Goal: Information Seeking & Learning: Learn about a topic

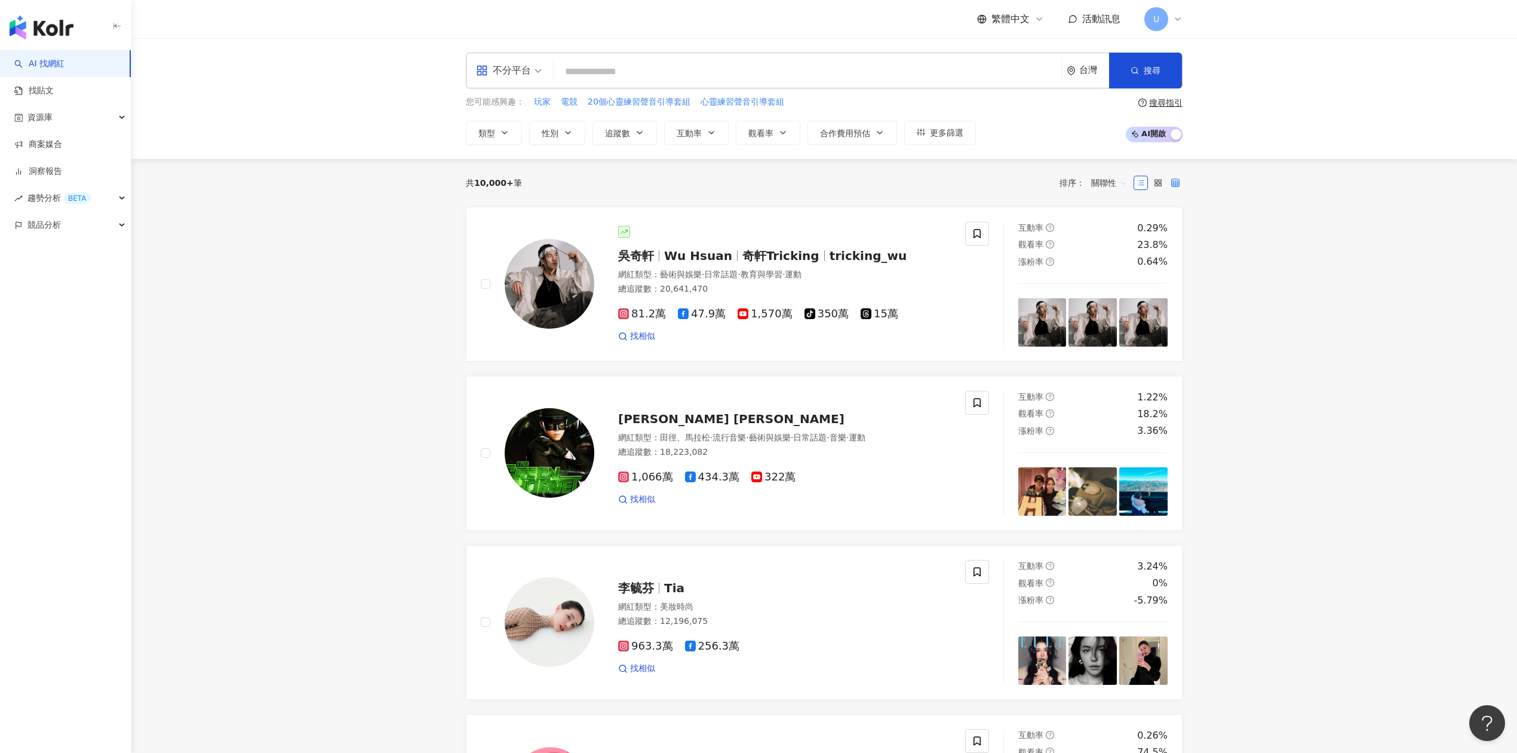
click at [1176, 180] on icon at bounding box center [1175, 183] width 8 height 8
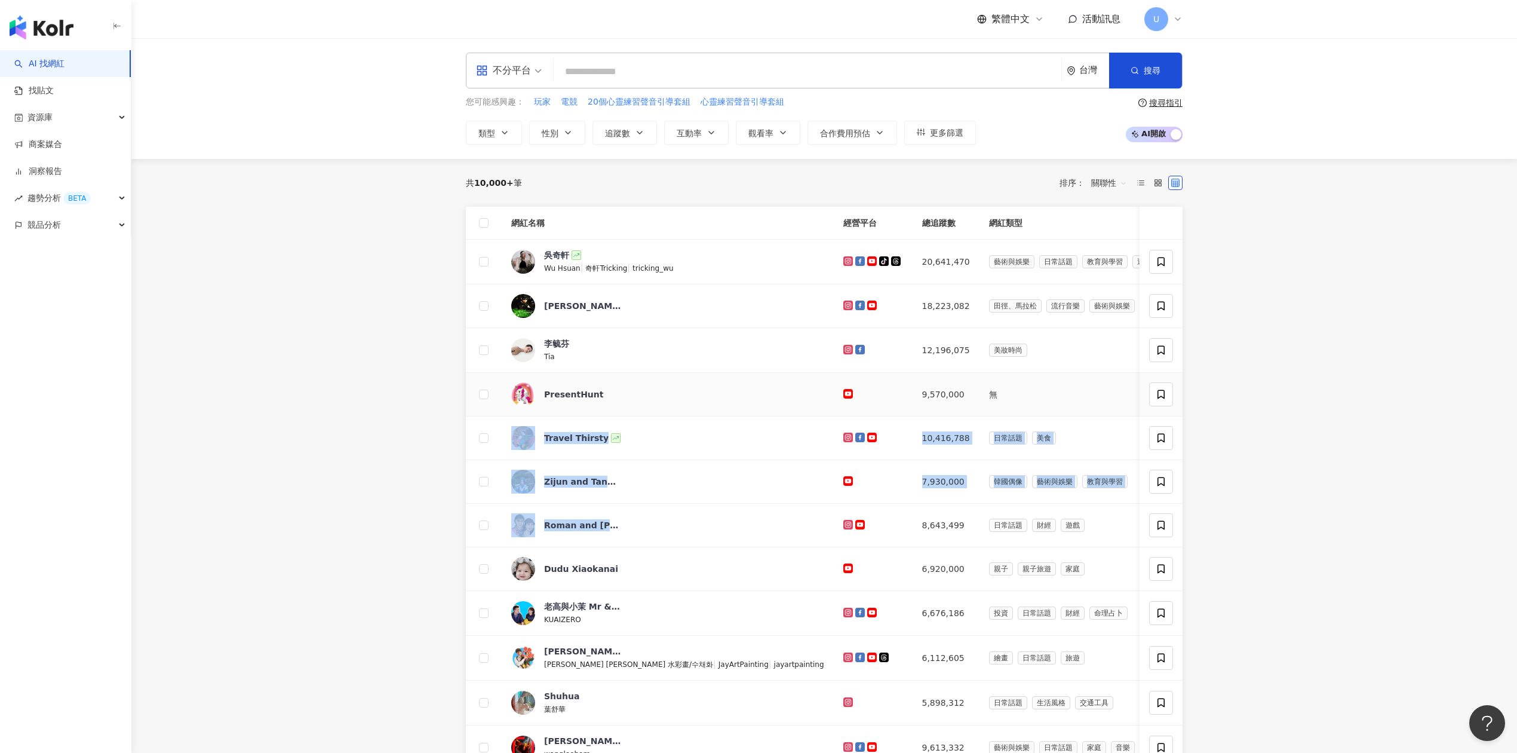
drag, startPoint x: 883, startPoint y: 406, endPoint x: 906, endPoint y: 515, distance: 111.1
click at [906, 515] on tbody "吳奇軒 Wu Hsuan | 奇軒Tricking | tricking_wu 20,641,470 藝術與娛樂 日常話題 教育與學習 運動 0.29% 0.…" at bounding box center [991, 505] width 1051 height 530
click at [1274, 412] on main "不分平台 台灣 搜尋 您可能感興趣： 玩家 電競 20個心靈練習聲音引導套組 心靈練習聲音引導套組 類型 性別 追蹤數 互動率 觀看率 合作費用預估 更多篩選…" at bounding box center [824, 556] width 1386 height 1037
click at [1085, 422] on td "日常話題 美食" at bounding box center [1115, 438] width 270 height 44
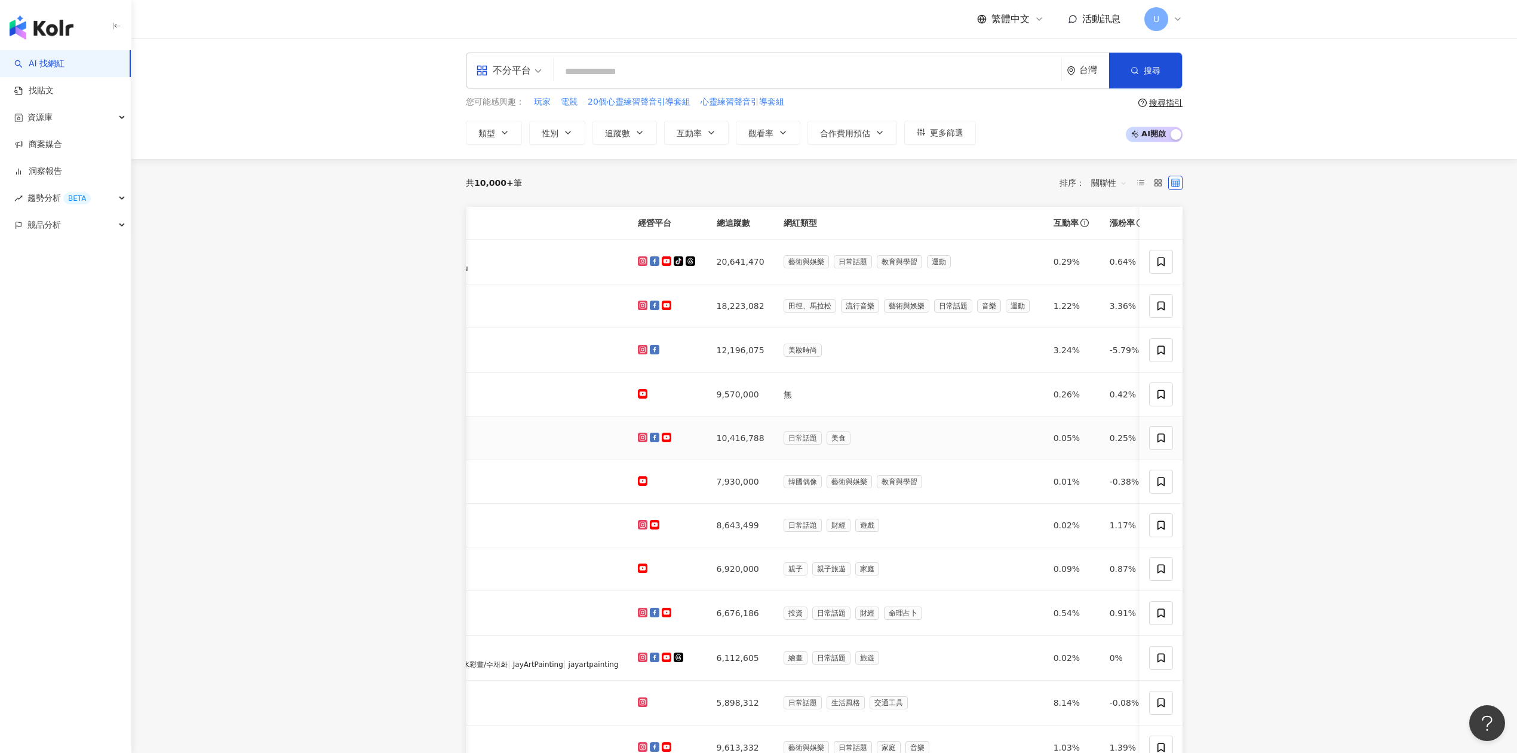
scroll to position [0, 232]
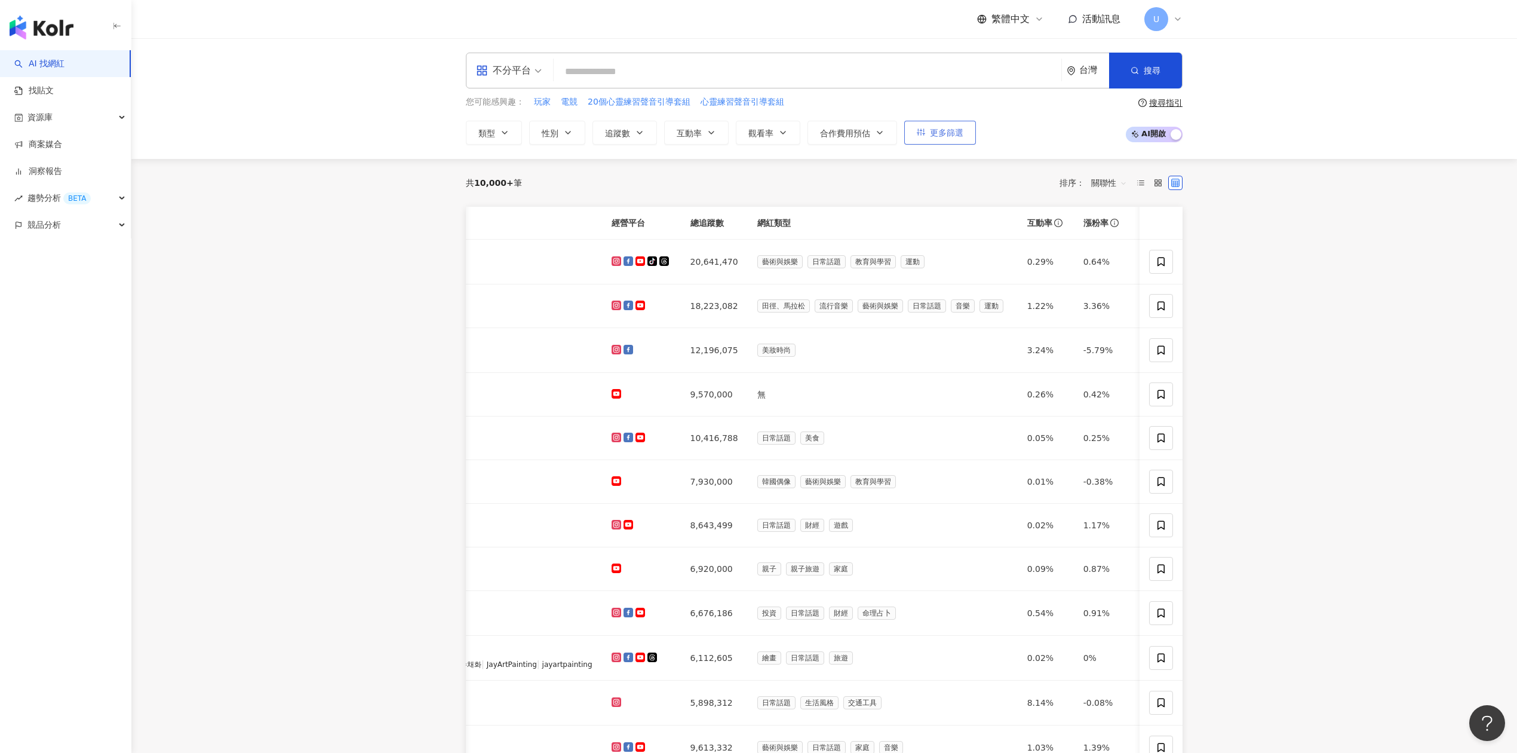
click at [956, 131] on span "更多篩選" at bounding box center [946, 133] width 33 height 10
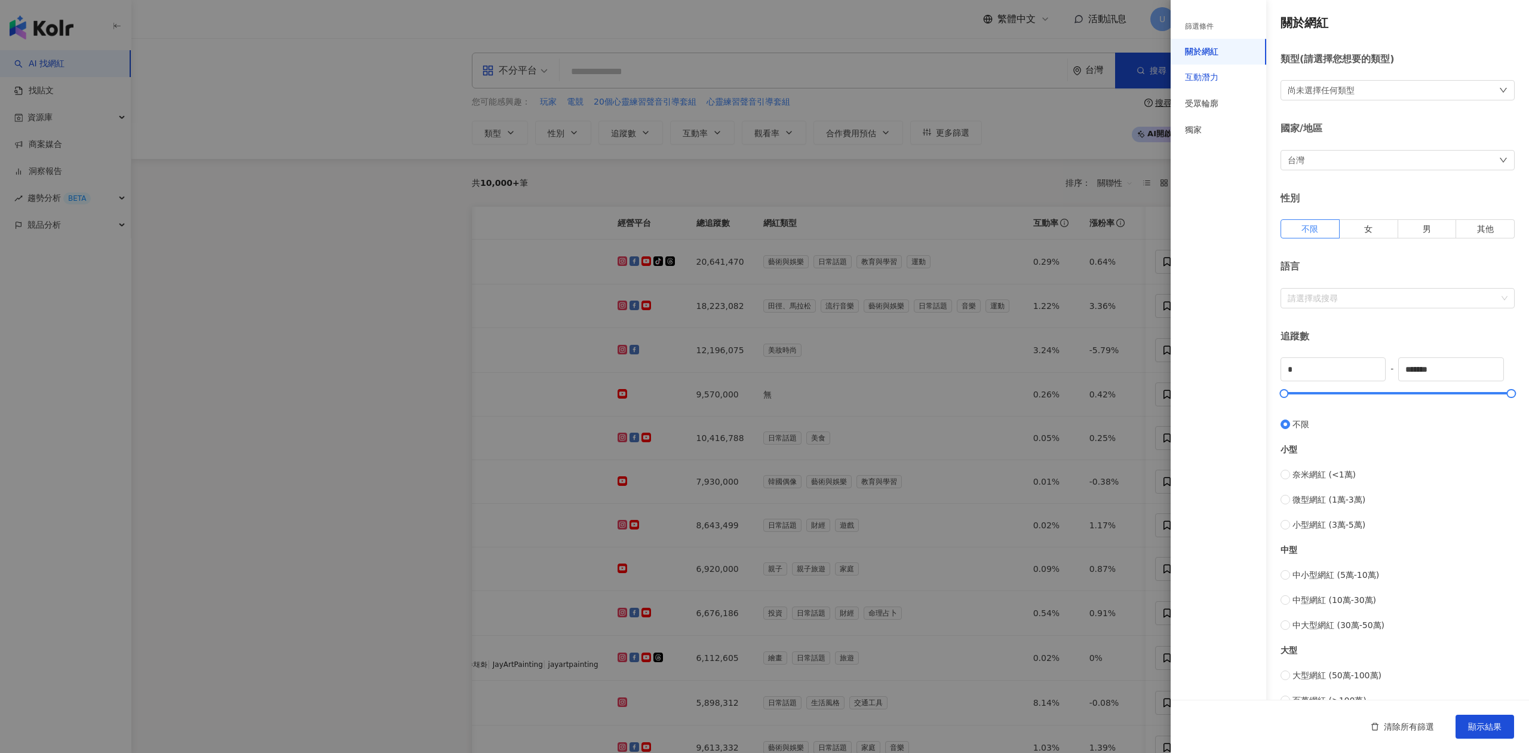
click at [1208, 80] on div "互動潛力" at bounding box center [1201, 78] width 33 height 12
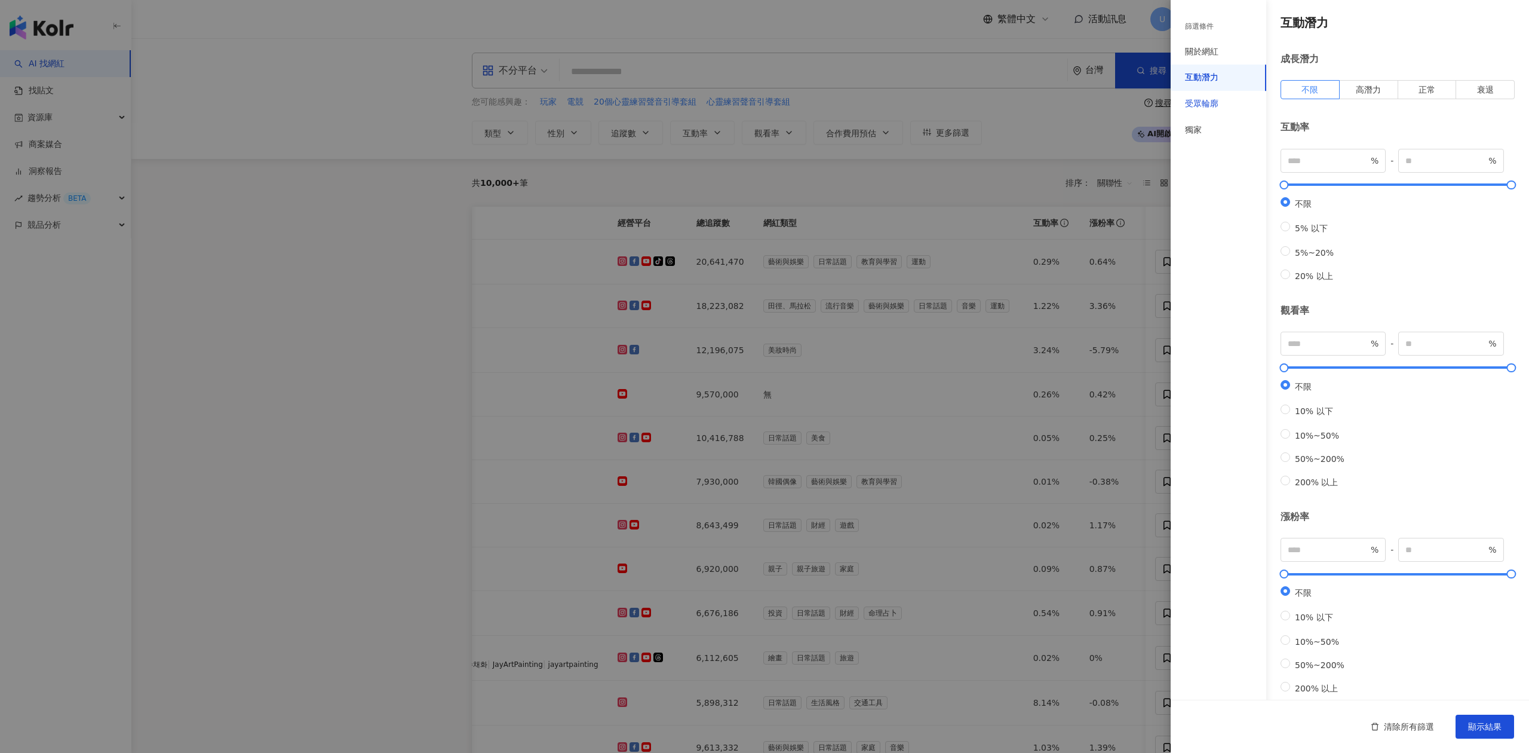
click at [1207, 109] on div "受眾輪廓" at bounding box center [1201, 104] width 33 height 12
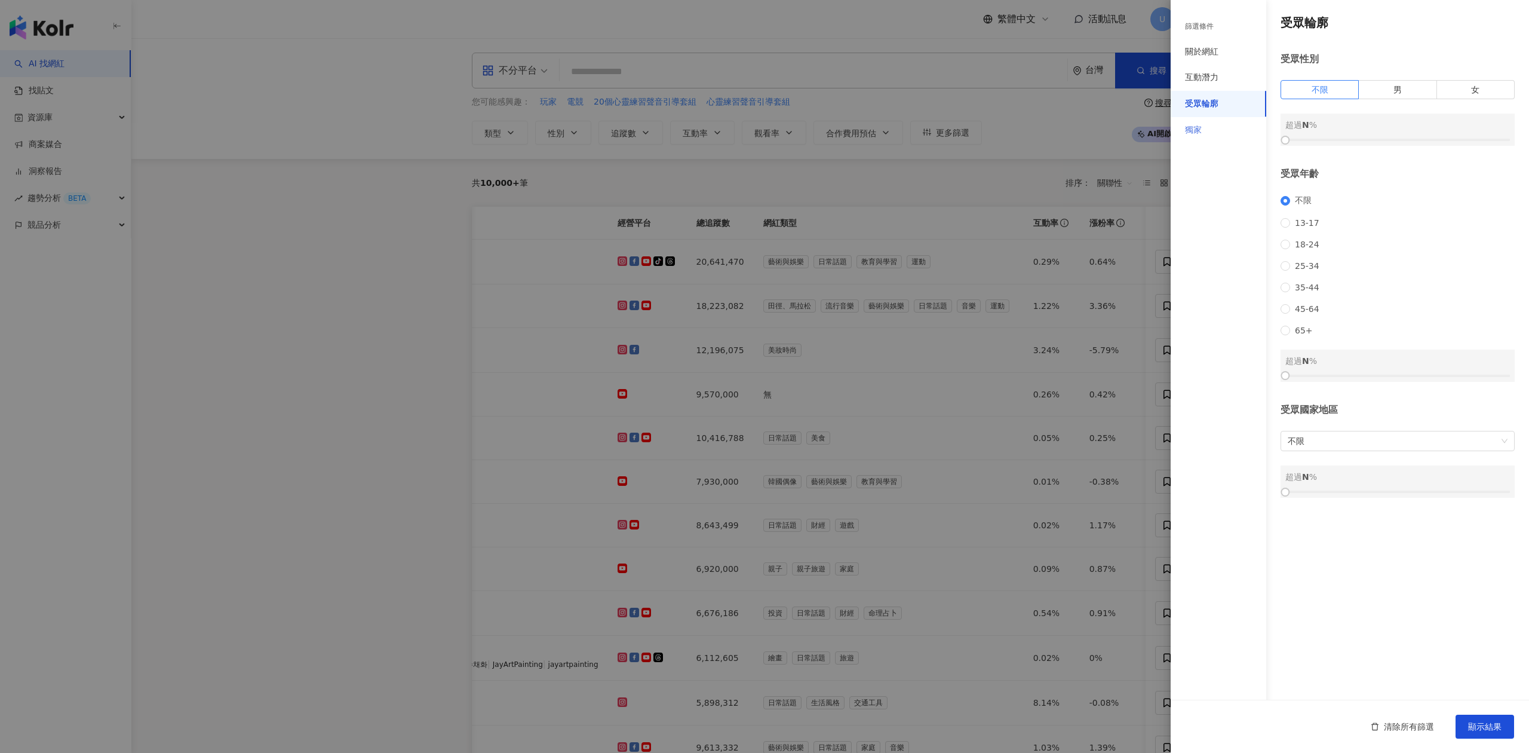
click at [1211, 137] on div "獨家" at bounding box center [1219, 130] width 96 height 26
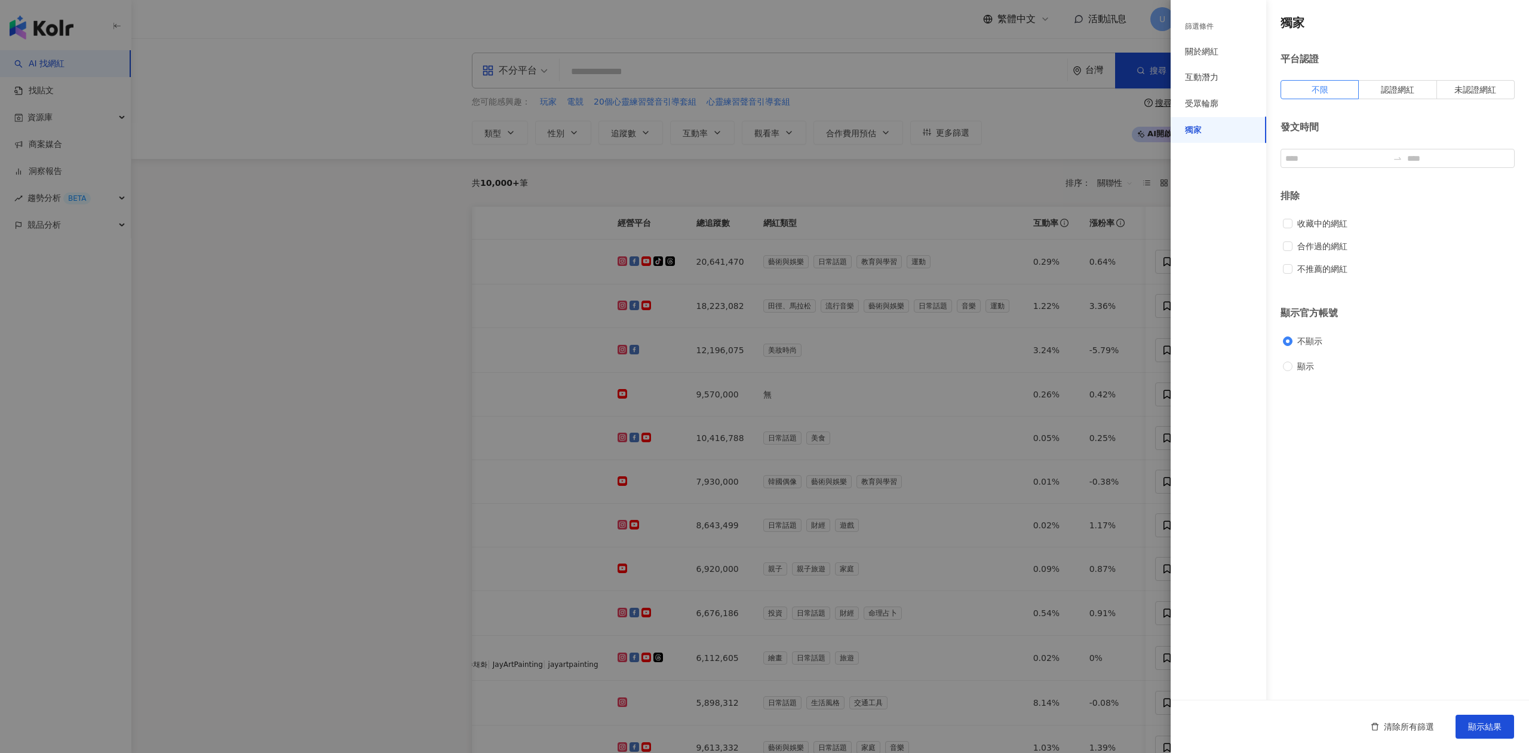
click at [818, 610] on div at bounding box center [764, 376] width 1529 height 753
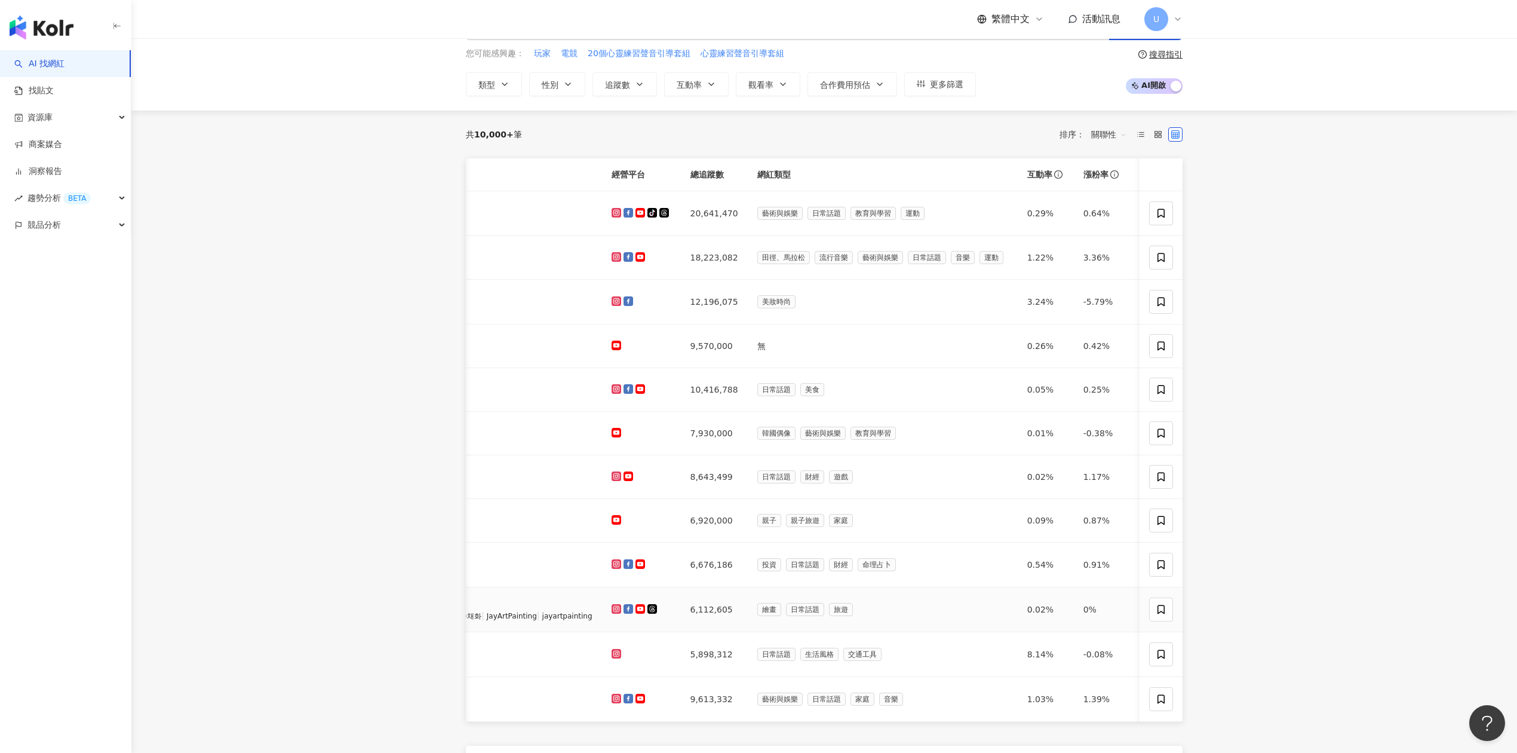
scroll to position [0, 0]
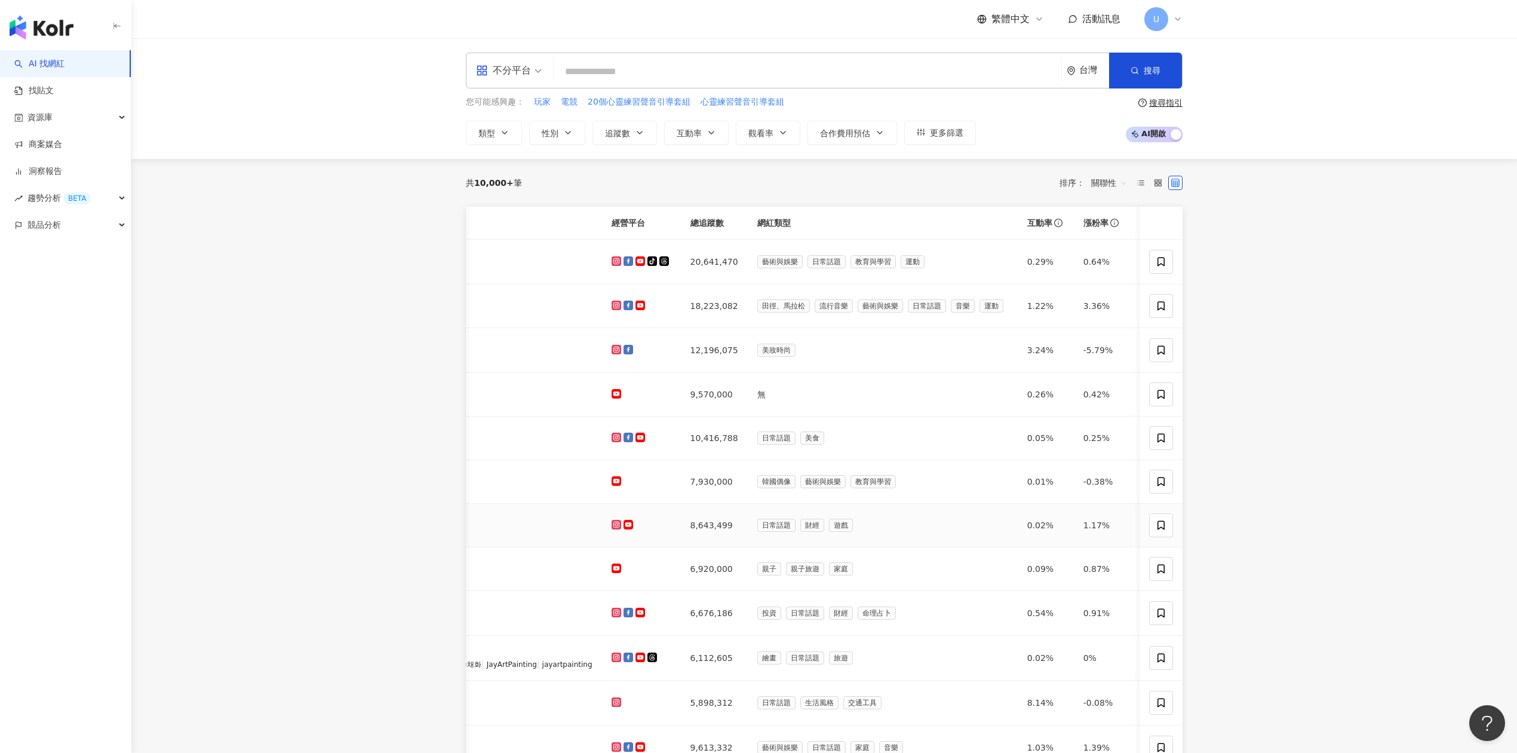
click at [806, 514] on td "日常話題 財經 遊戲" at bounding box center [883, 526] width 270 height 44
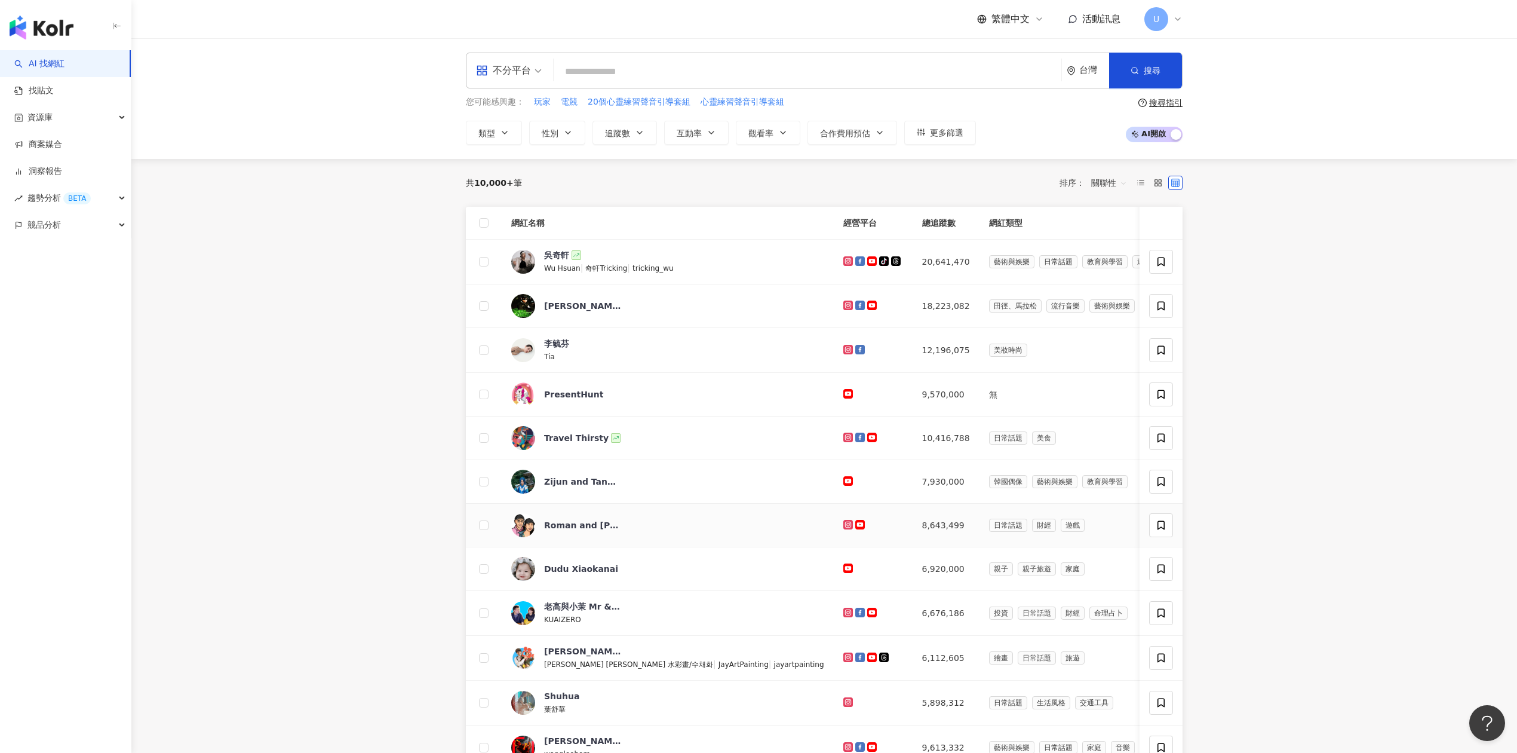
click at [1061, 514] on td "日常話題 財經 遊戲" at bounding box center [1115, 526] width 270 height 44
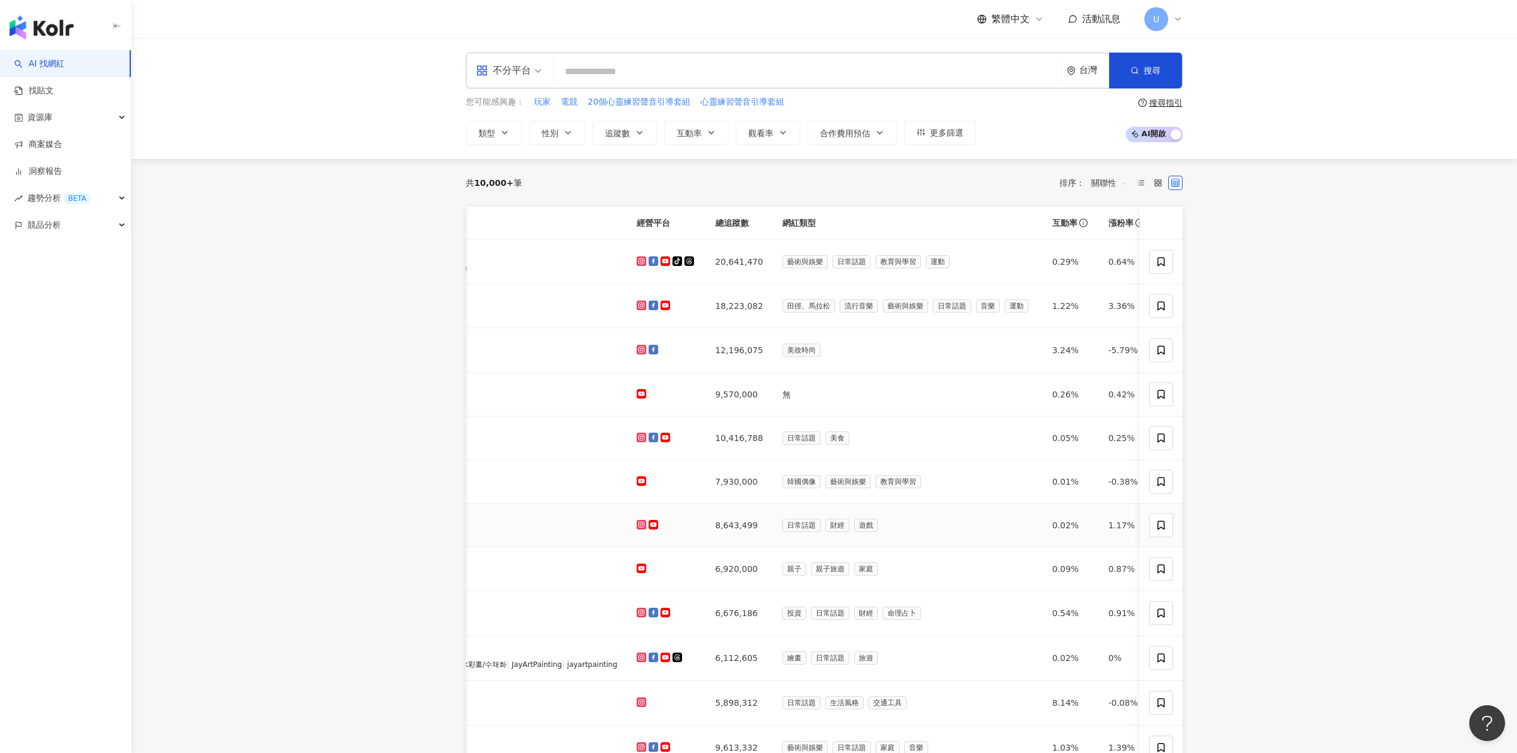
scroll to position [0, 232]
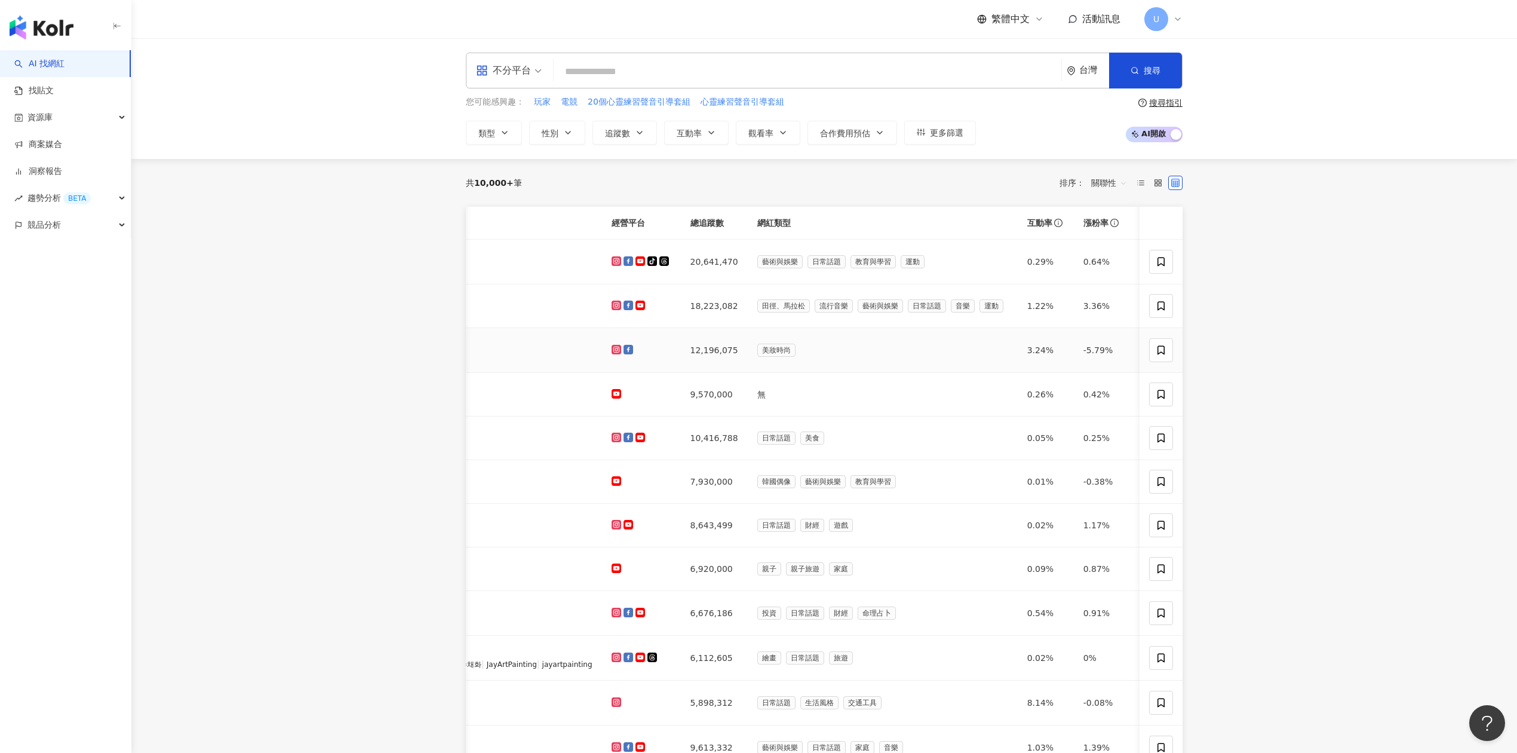
click at [865, 372] on td "美妝時尚" at bounding box center [883, 350] width 270 height 45
click at [863, 373] on td "美妝時尚" at bounding box center [883, 350] width 270 height 45
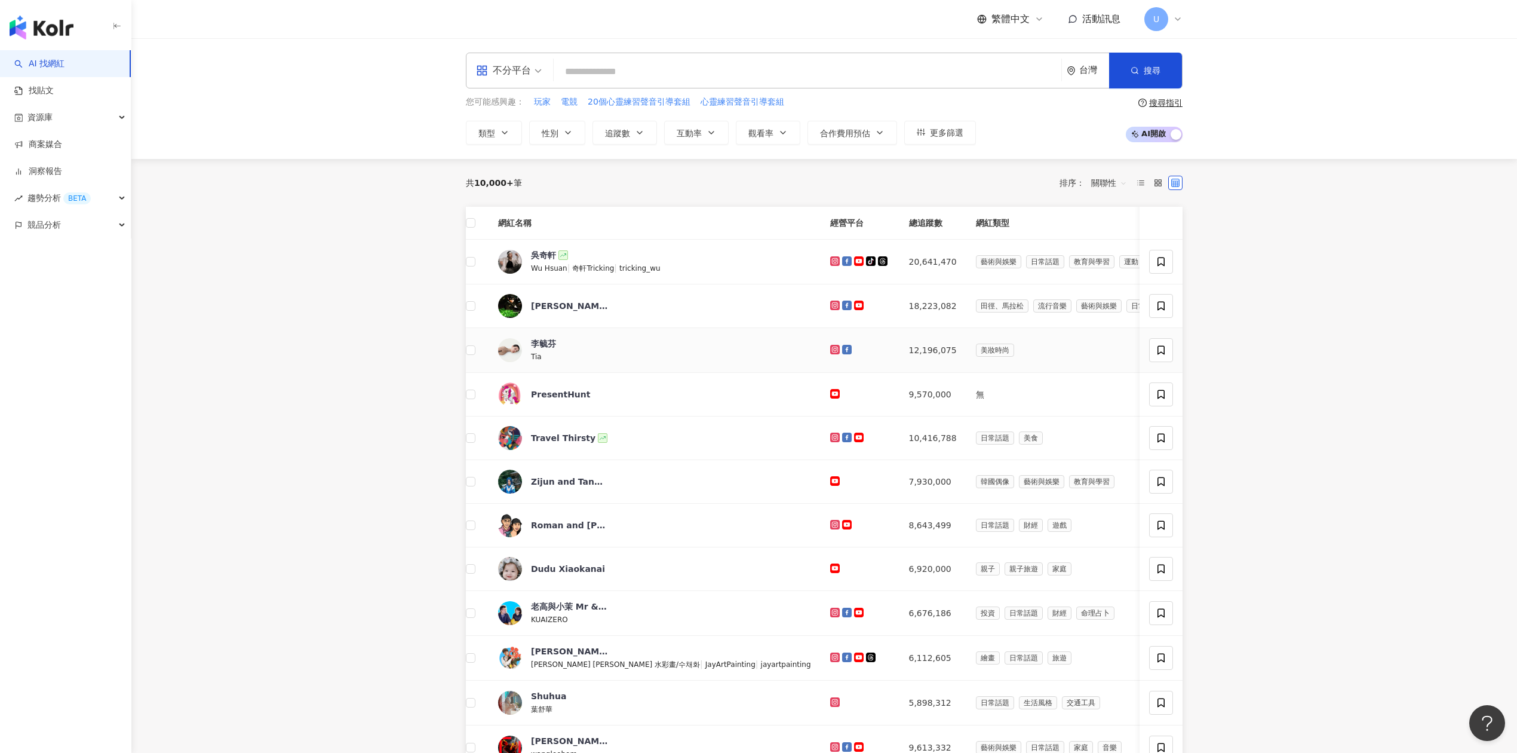
scroll to position [0, 0]
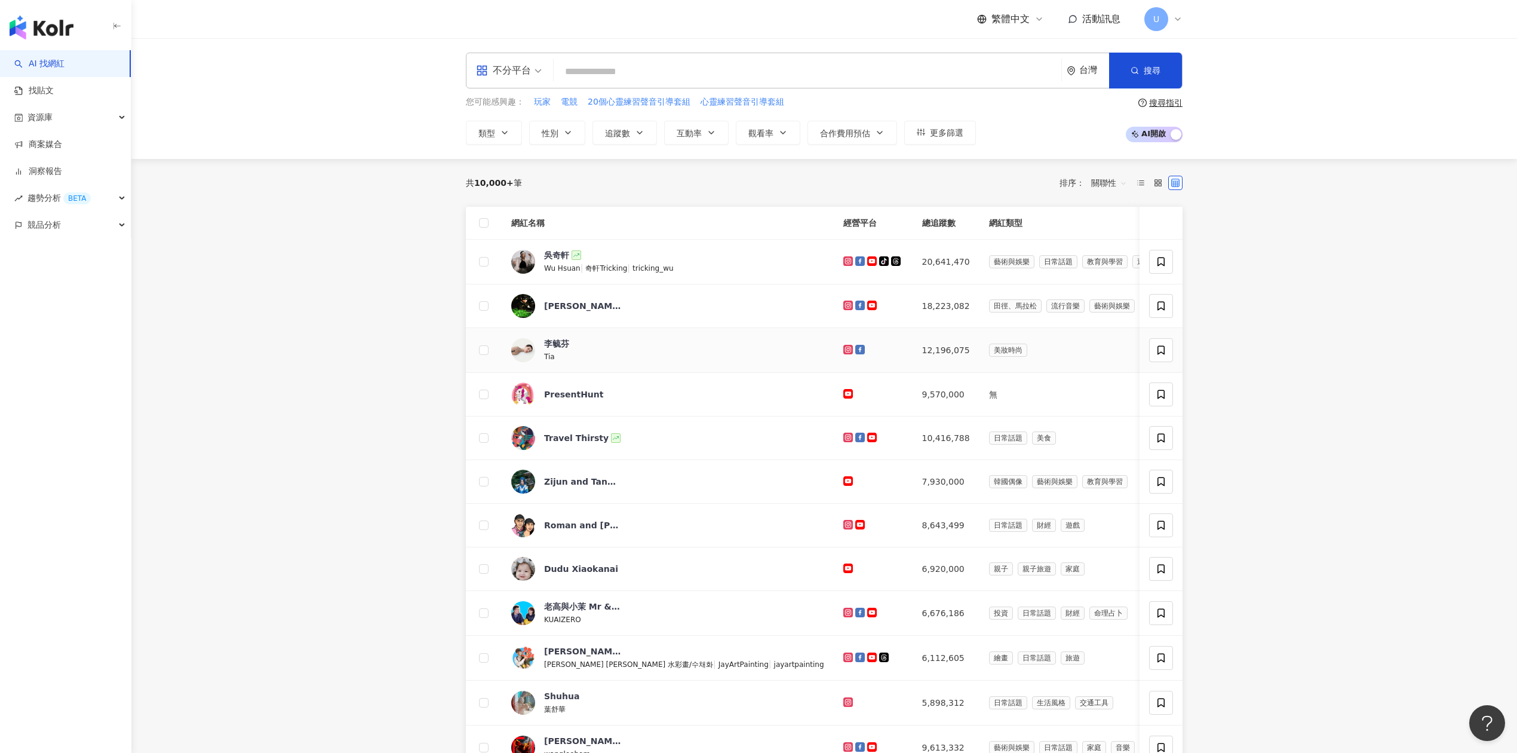
click at [1032, 335] on td "美妝時尚" at bounding box center [1115, 350] width 270 height 45
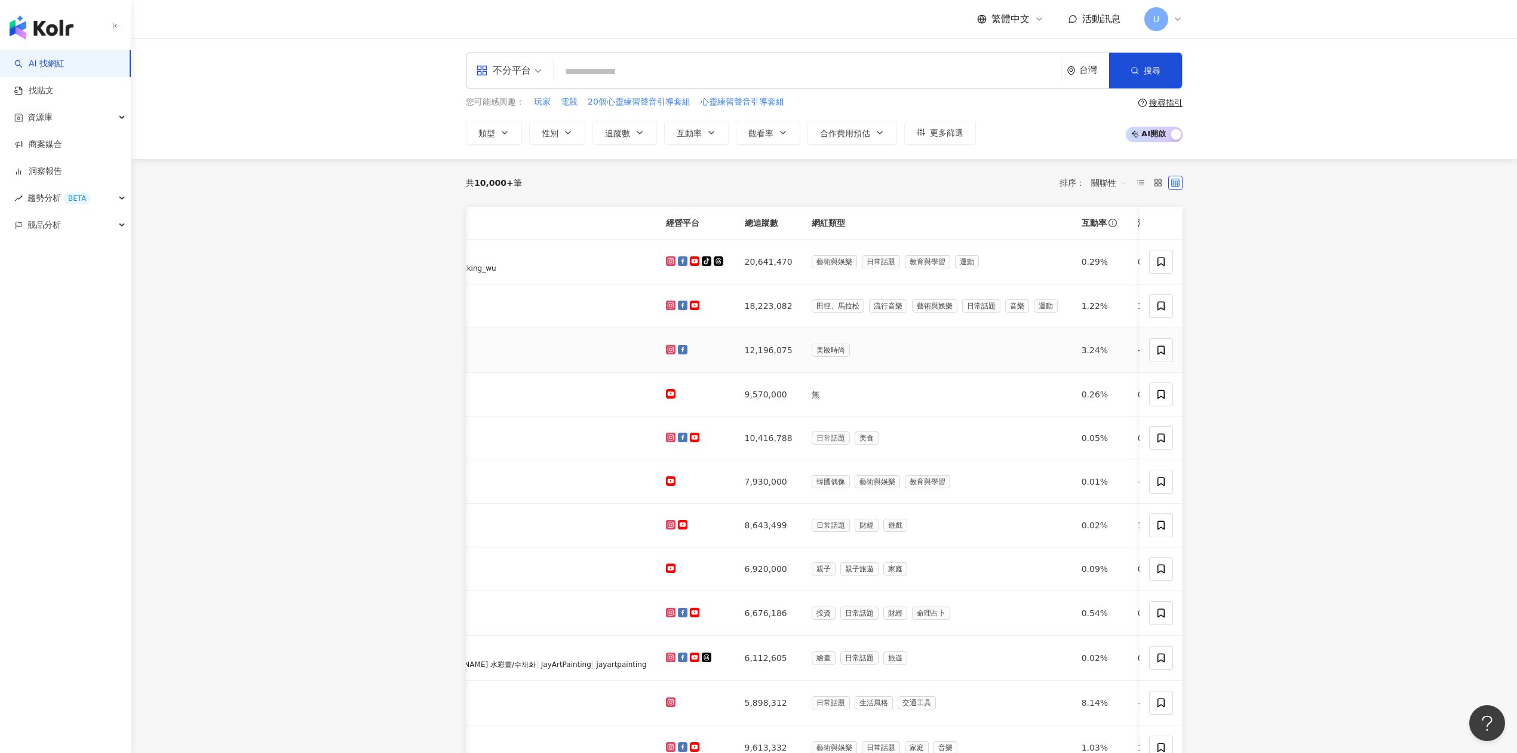
scroll to position [0, 232]
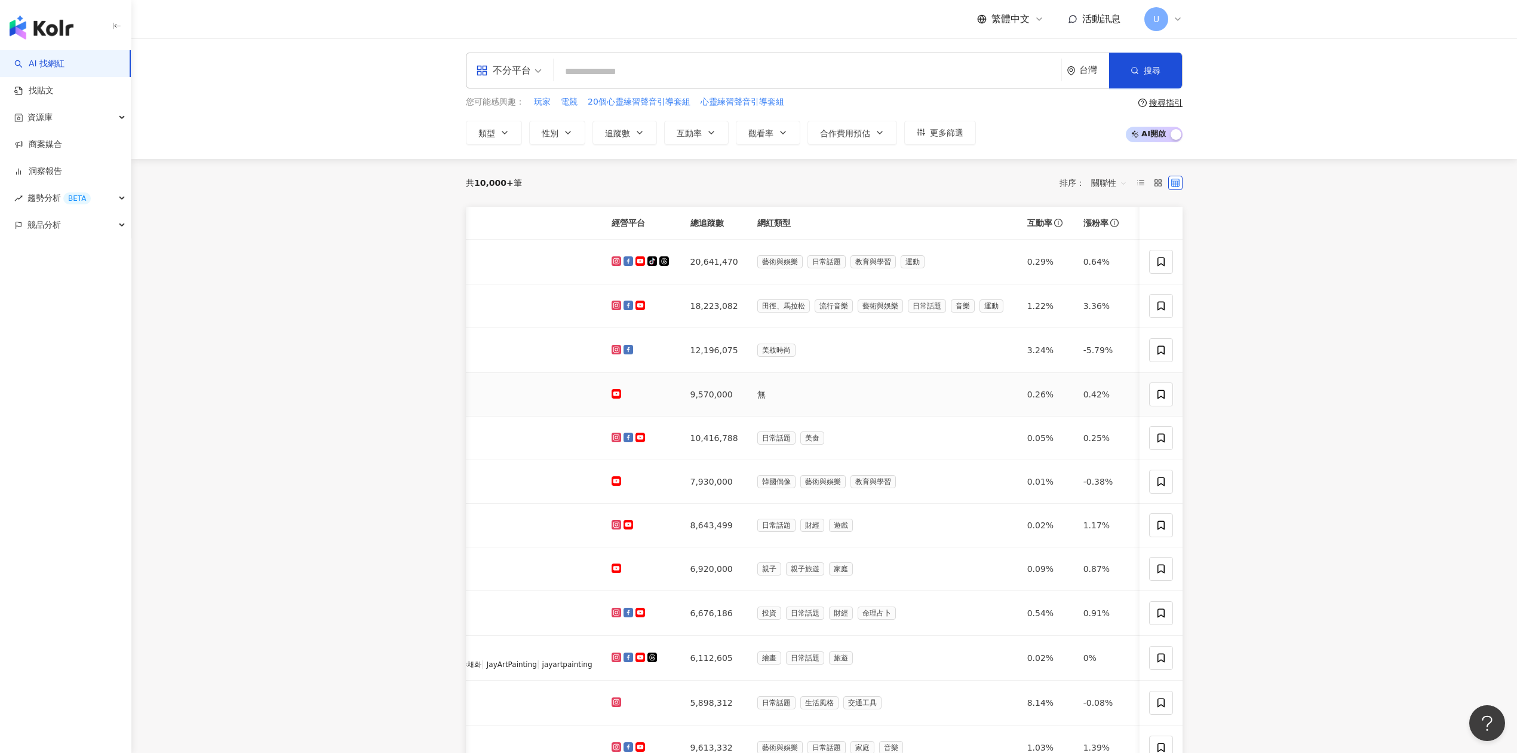
click at [828, 406] on td "無" at bounding box center [883, 395] width 270 height 44
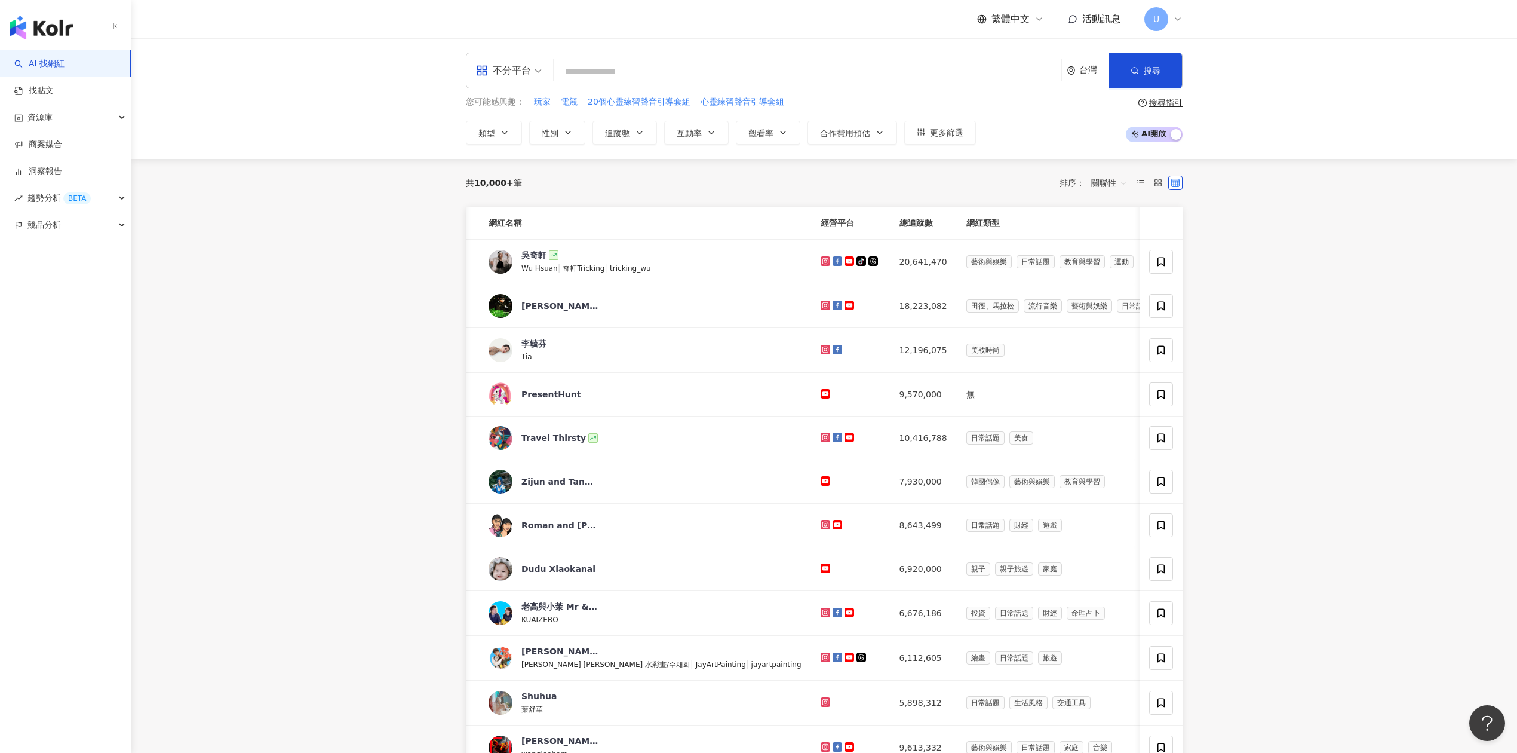
scroll to position [0, 32]
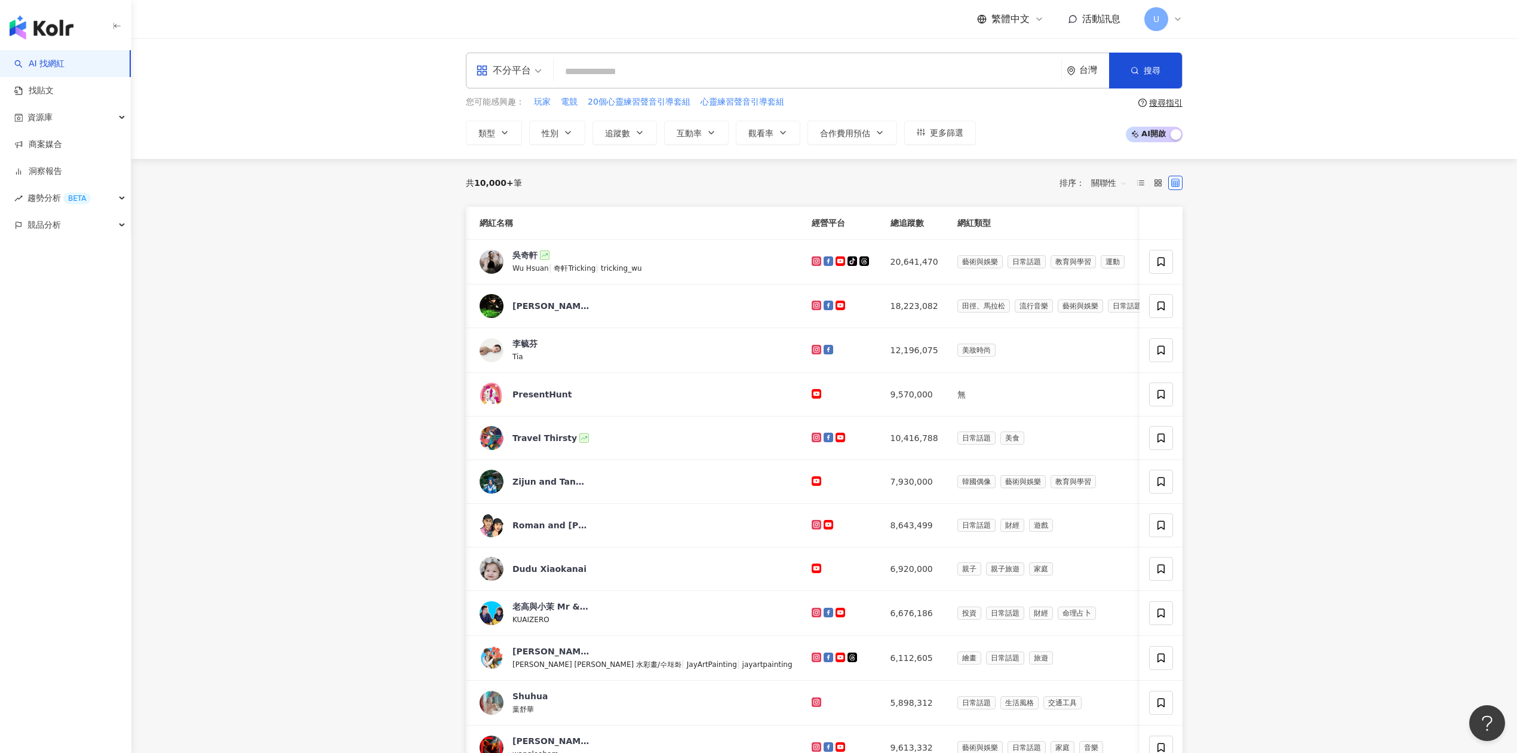
click at [600, 68] on input "search" at bounding box center [808, 71] width 498 height 23
click at [529, 75] on div "不分平台" at bounding box center [503, 70] width 55 height 19
click at [624, 45] on div "不分平台 台灣 搜尋 您可能感興趣： 玩家 電競 20個心靈練習聲音引導套組 心靈練習聲音引導套組 類型 性別 追蹤數 互動率 觀看率 合作費用預估 更多篩選…" at bounding box center [824, 98] width 1386 height 121
click at [616, 75] on input "search" at bounding box center [808, 71] width 498 height 23
click at [507, 136] on icon "button" at bounding box center [505, 133] width 10 height 10
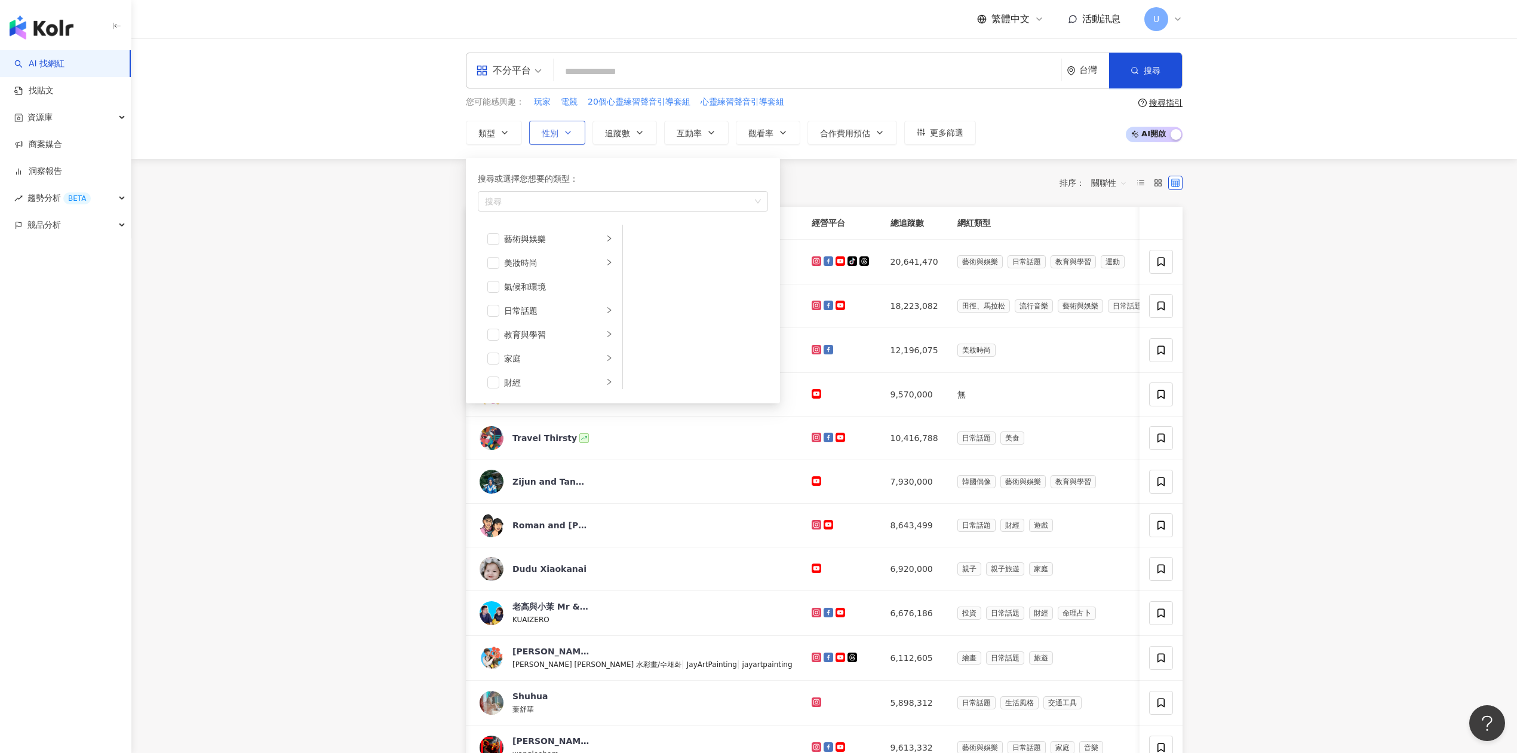
click at [541, 127] on button "性別" at bounding box center [557, 133] width 56 height 24
click at [642, 65] on input "search" at bounding box center [808, 71] width 498 height 23
click at [624, 130] on span "追蹤數" at bounding box center [617, 133] width 25 height 10
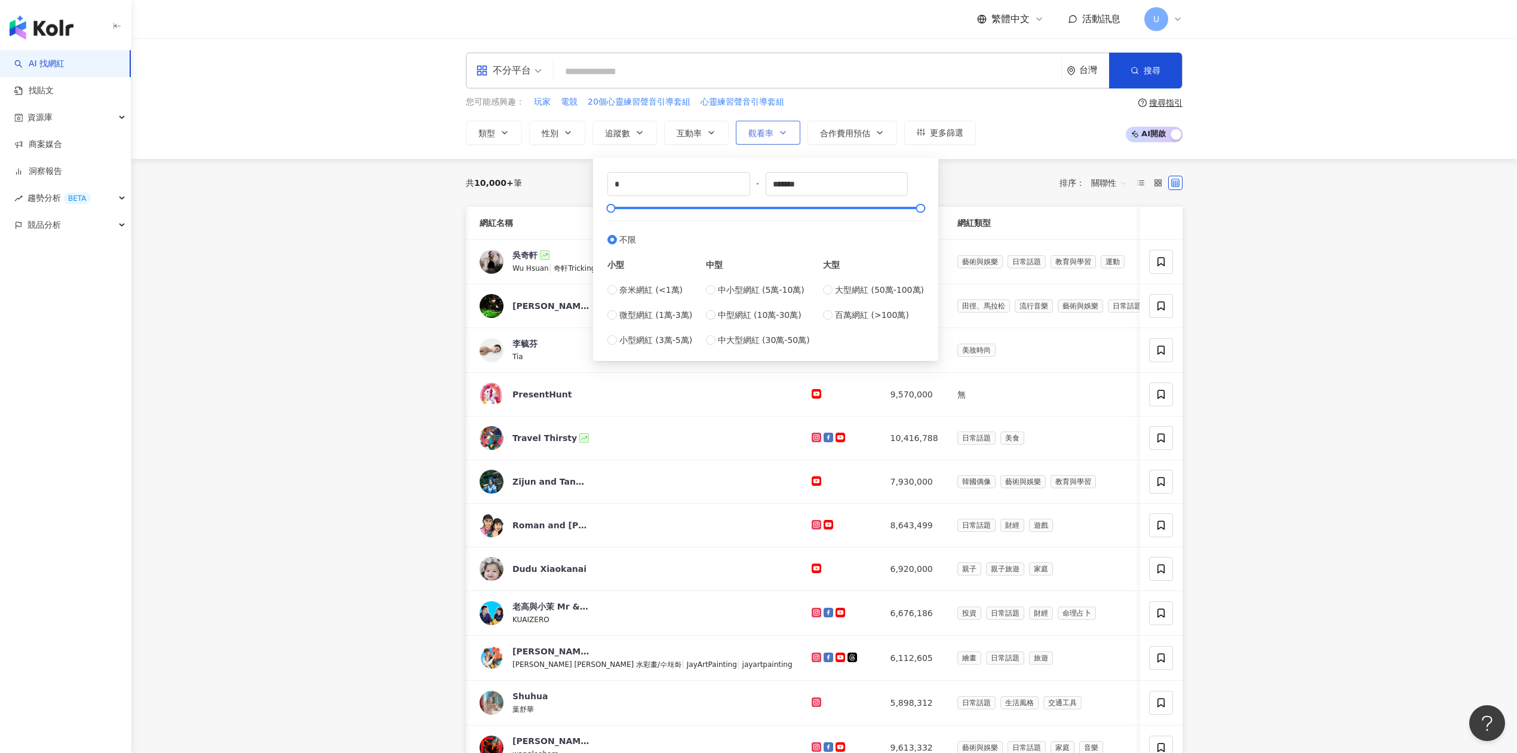
click at [774, 122] on button "觀看率" at bounding box center [768, 133] width 65 height 24
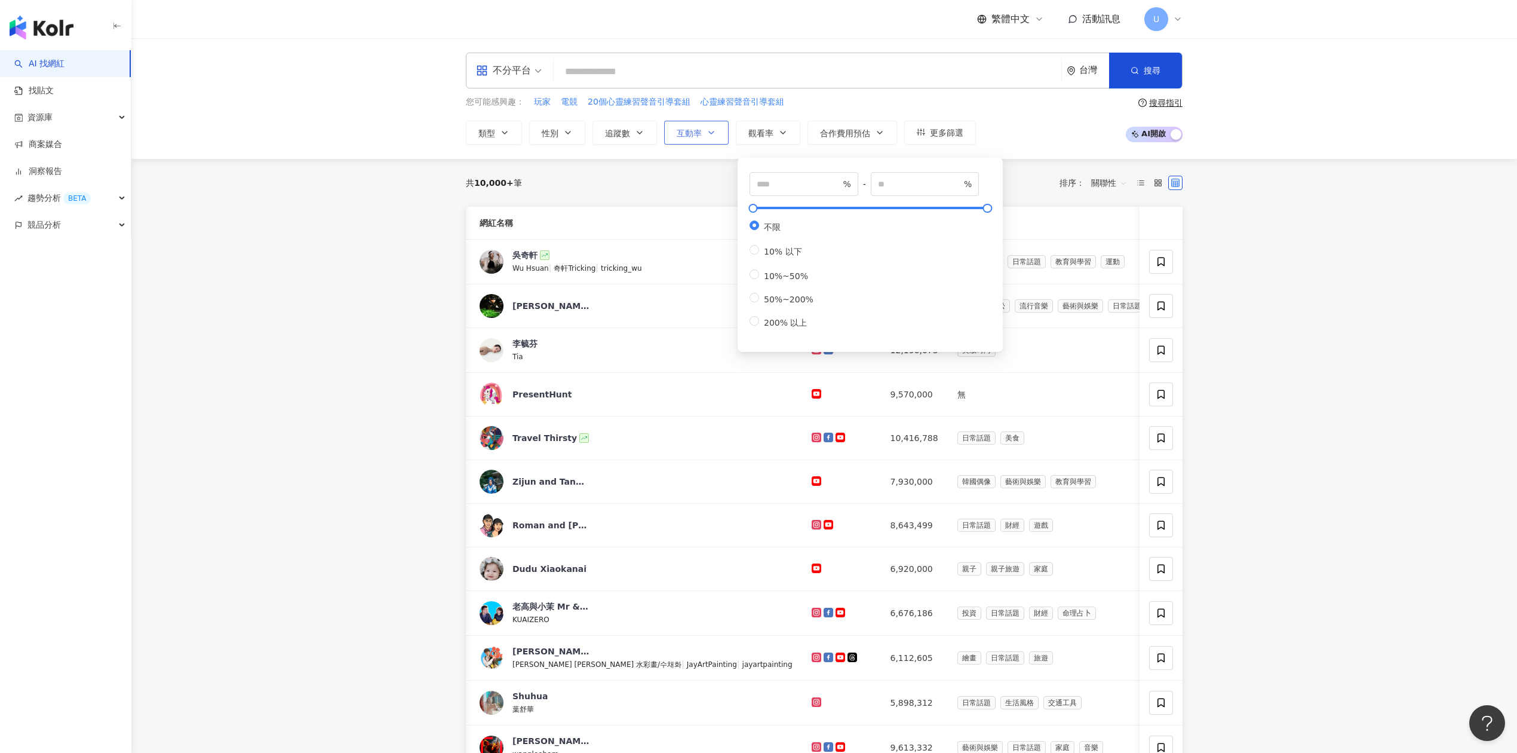
click at [700, 128] on span "互動率" at bounding box center [689, 133] width 25 height 10
click at [657, 66] on input "search" at bounding box center [808, 71] width 498 height 23
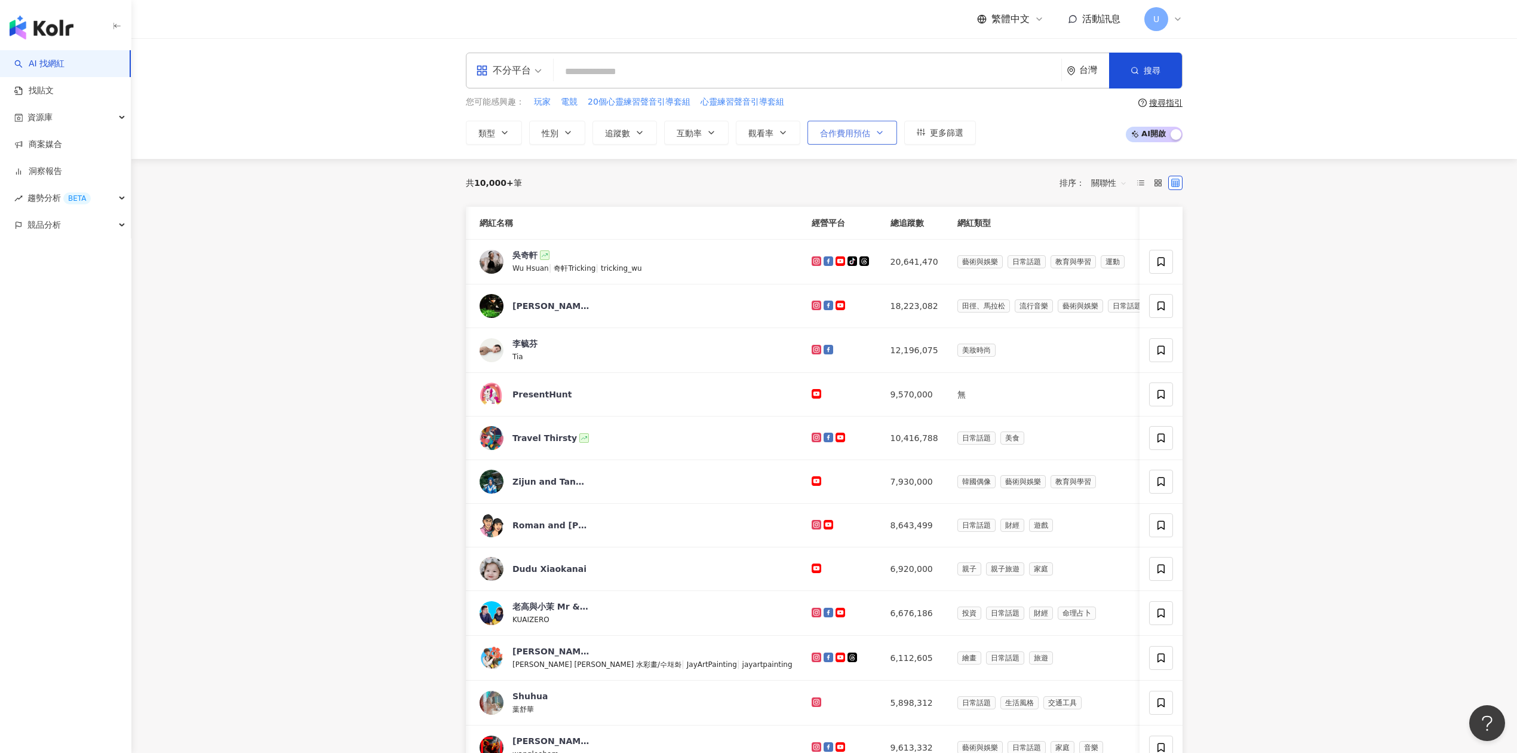
click at [870, 124] on button "合作費用預估" at bounding box center [853, 133] width 90 height 24
click at [484, 139] on button "類型" at bounding box center [494, 133] width 56 height 24
click at [488, 240] on span "button" at bounding box center [493, 239] width 12 height 12
click at [603, 235] on li "藝術與娛樂" at bounding box center [550, 239] width 140 height 24
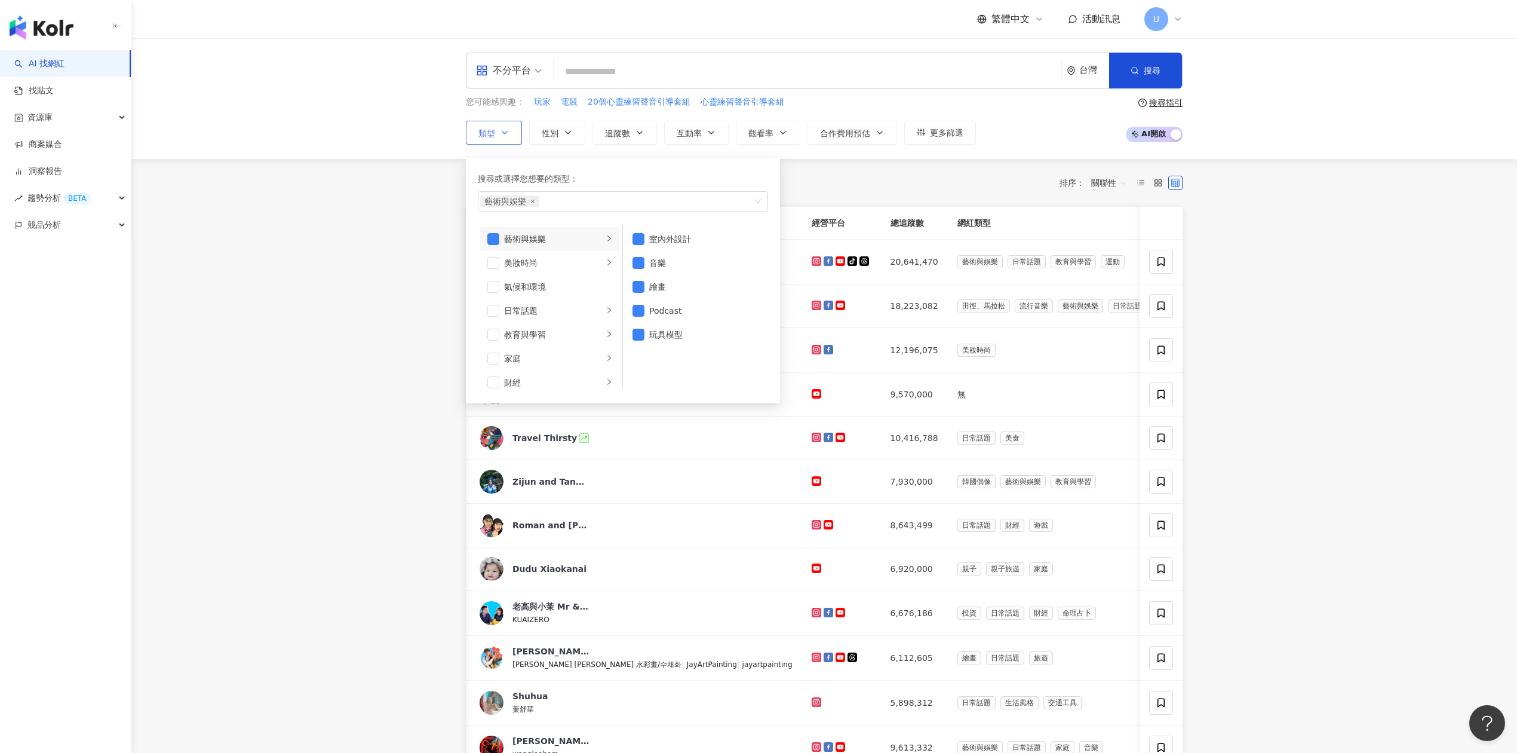
click at [483, 239] on li "藝術與娛樂" at bounding box center [550, 239] width 140 height 24
click at [491, 239] on span "button" at bounding box center [493, 239] width 12 height 12
click at [492, 239] on span "button" at bounding box center [493, 239] width 12 height 12
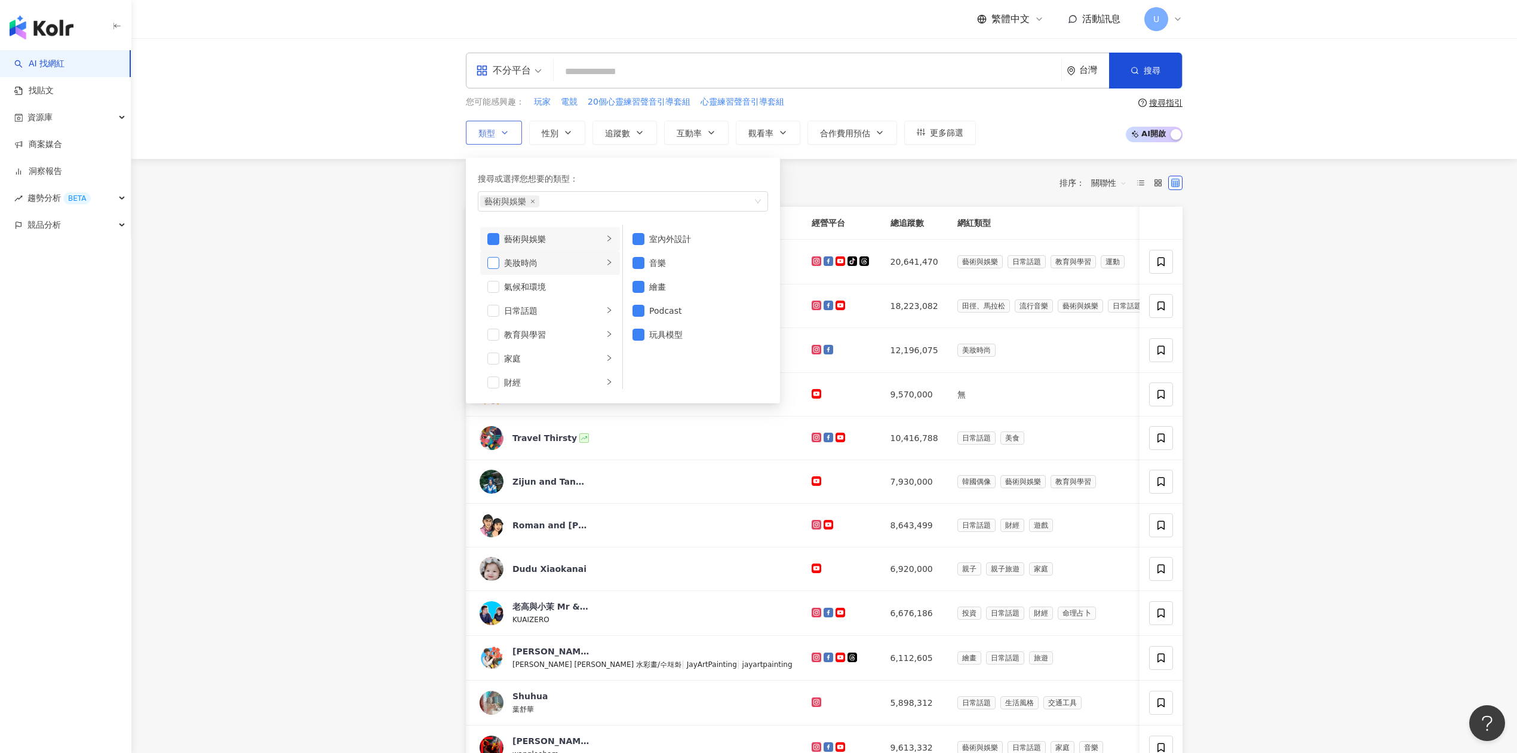
click at [493, 258] on span "button" at bounding box center [493, 263] width 12 height 12
click at [491, 283] on span "button" at bounding box center [493, 287] width 12 height 12
click at [493, 314] on span "button" at bounding box center [493, 311] width 12 height 12
click at [493, 333] on span "button" at bounding box center [493, 335] width 12 height 12
click at [491, 364] on span "button" at bounding box center [493, 367] width 12 height 12
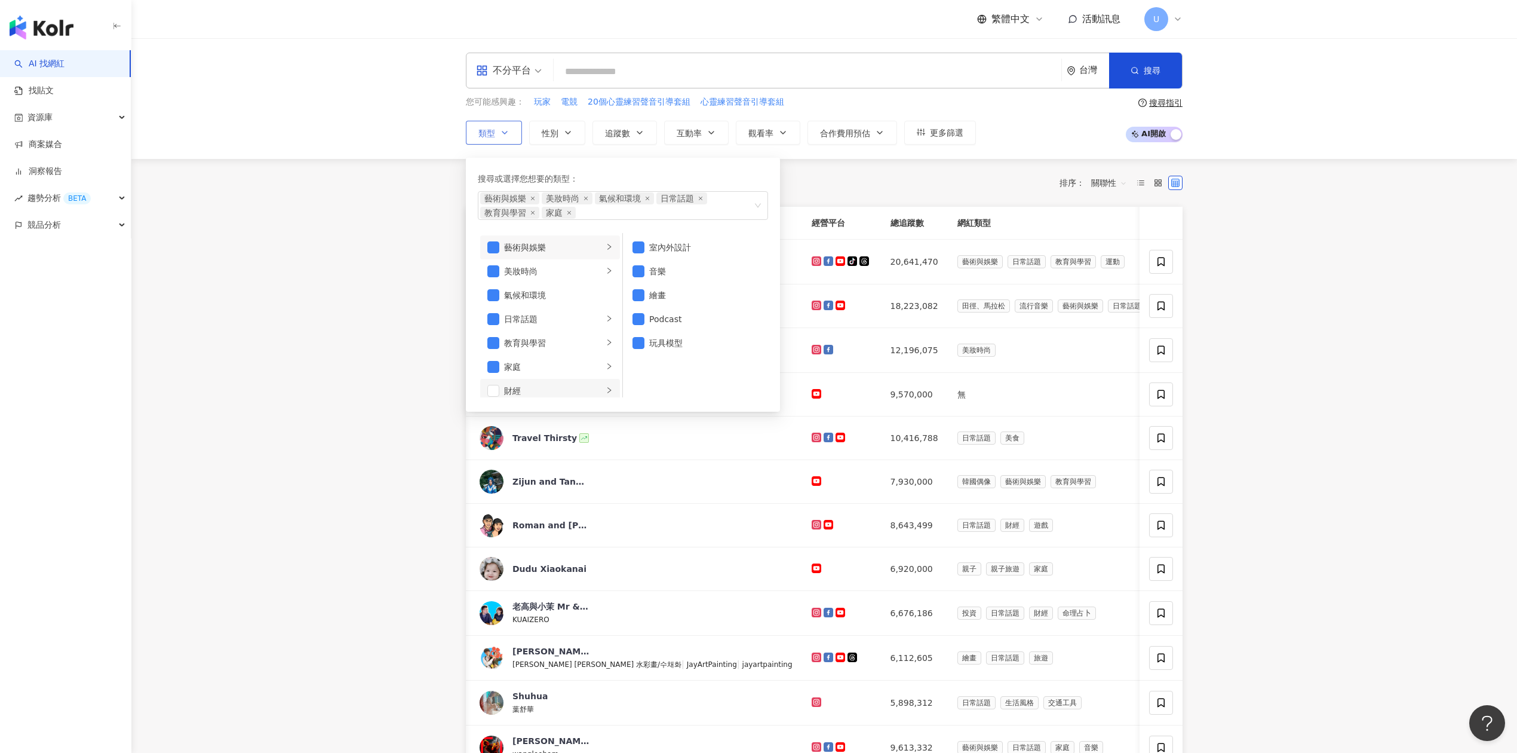
click at [491, 397] on li "財經" at bounding box center [550, 391] width 140 height 24
click at [498, 254] on li "藝術與娛樂" at bounding box center [550, 247] width 140 height 24
click at [495, 275] on span "button" at bounding box center [493, 271] width 12 height 12
click at [498, 244] on span "button" at bounding box center [493, 244] width 12 height 12
drag, startPoint x: 500, startPoint y: 307, endPoint x: 497, endPoint y: 318, distance: 11.7
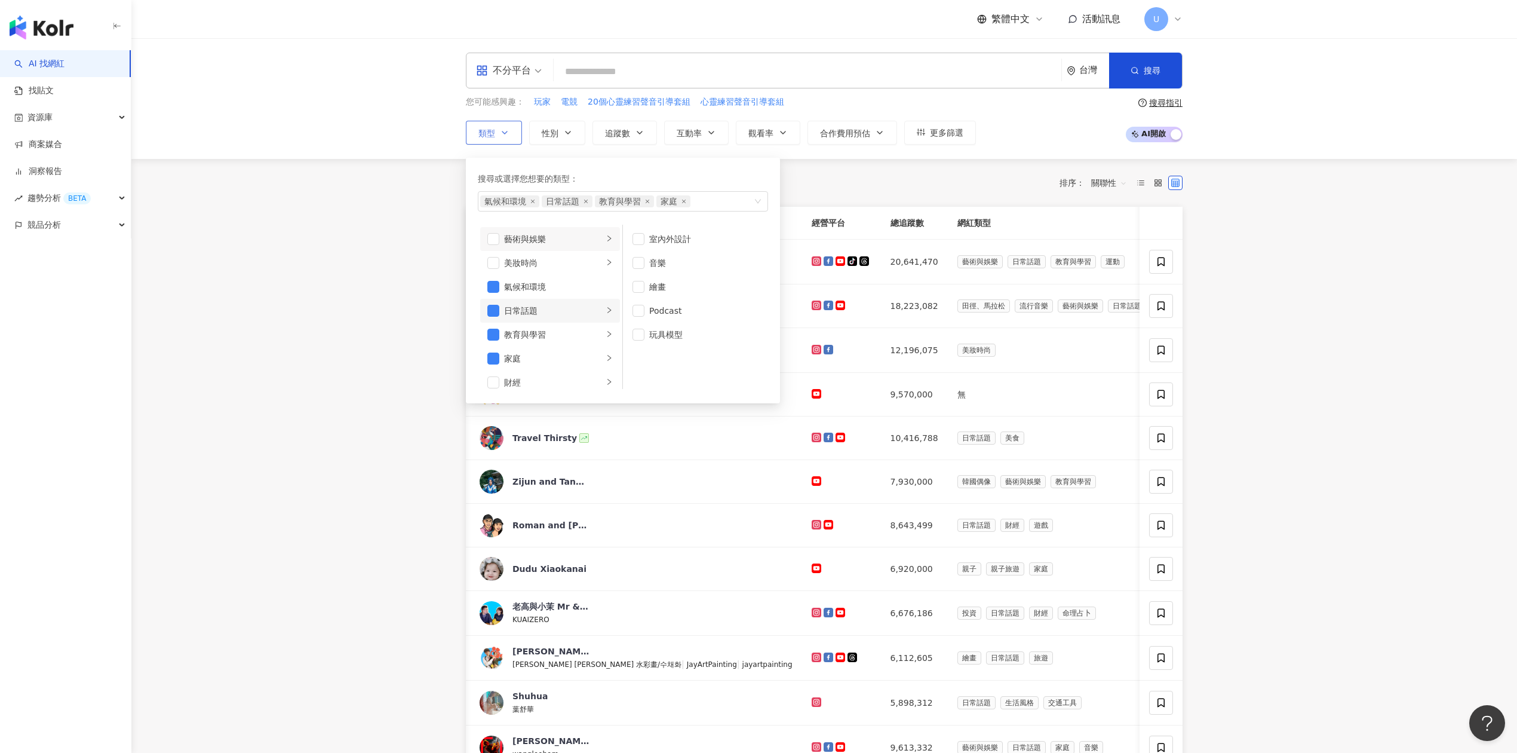
click at [499, 307] on li "日常話題" at bounding box center [550, 311] width 140 height 24
click at [493, 289] on span "button" at bounding box center [493, 287] width 12 height 12
click at [498, 317] on li "日常話題" at bounding box center [550, 311] width 140 height 24
click at [493, 308] on span "button" at bounding box center [493, 311] width 12 height 12
click at [495, 331] on span "button" at bounding box center [493, 335] width 12 height 12
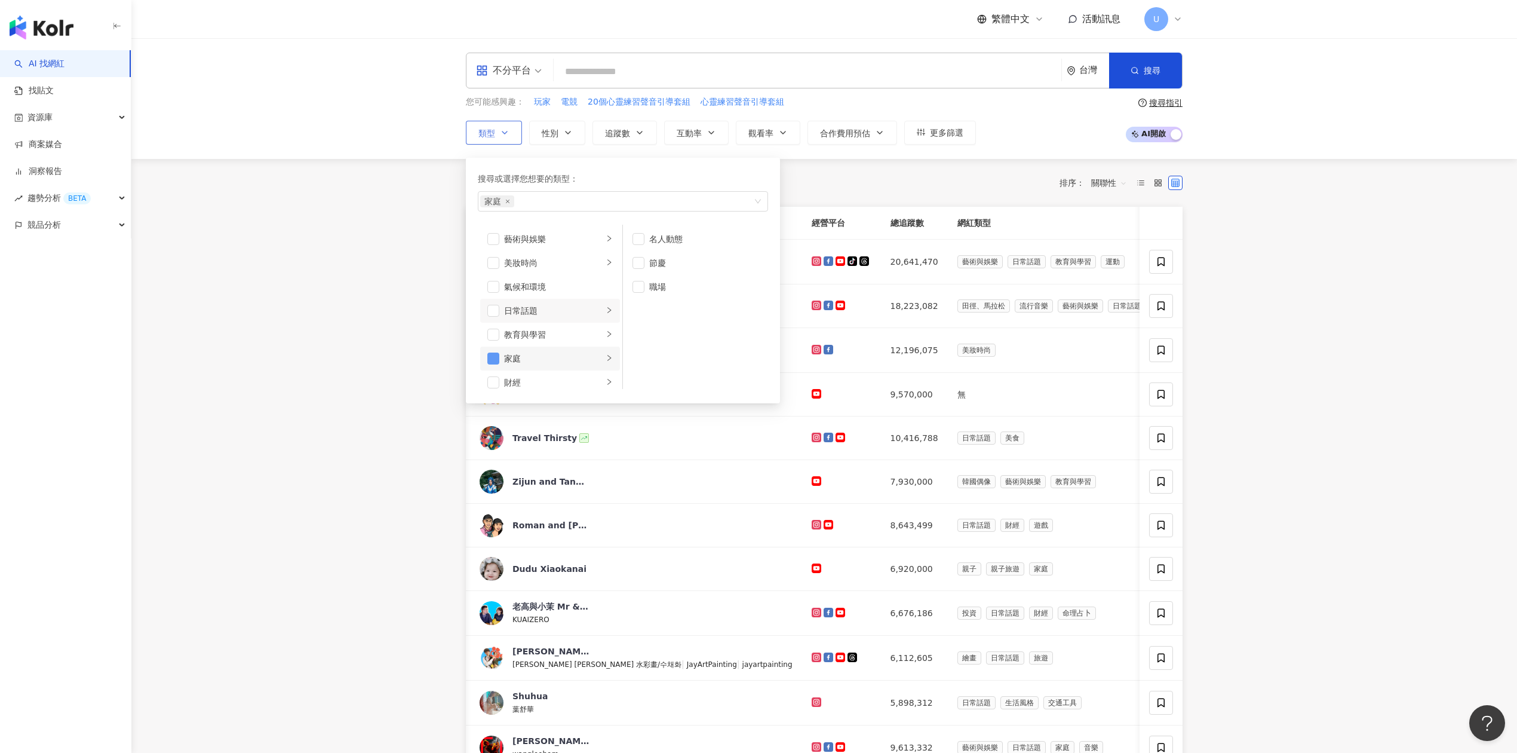
click at [491, 358] on span "button" at bounding box center [493, 358] width 12 height 12
click at [492, 358] on span "button" at bounding box center [493, 358] width 12 height 12
click at [492, 359] on span "button" at bounding box center [493, 358] width 12 height 12
click at [606, 359] on icon "right" at bounding box center [609, 357] width 7 height 7
click at [567, 260] on div "美妝時尚" at bounding box center [553, 262] width 99 height 13
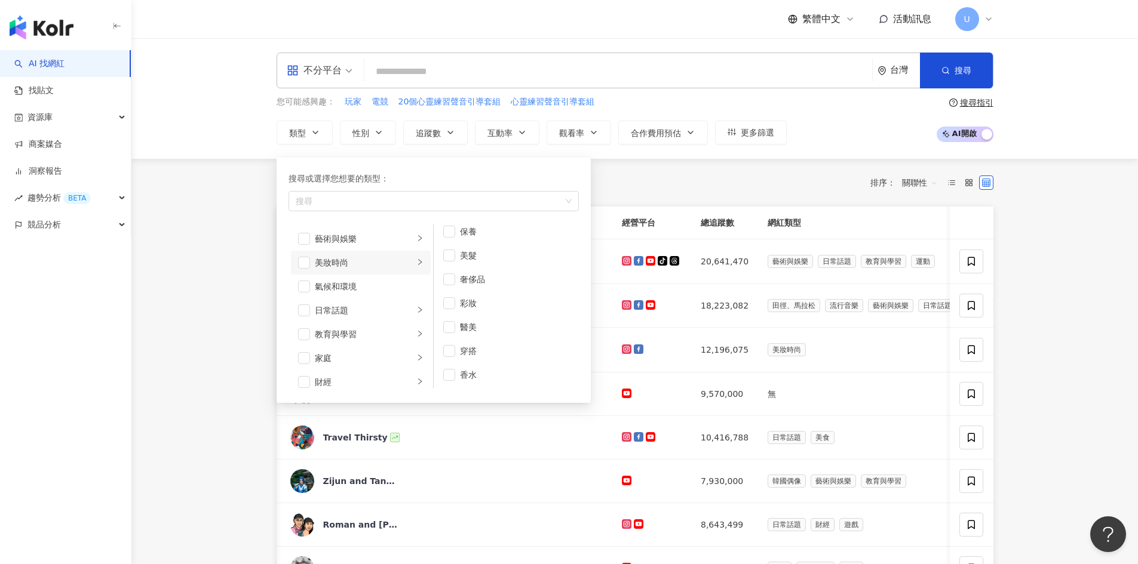
scroll to position [0, 32]
click at [444, 129] on button "追蹤數" at bounding box center [435, 133] width 65 height 24
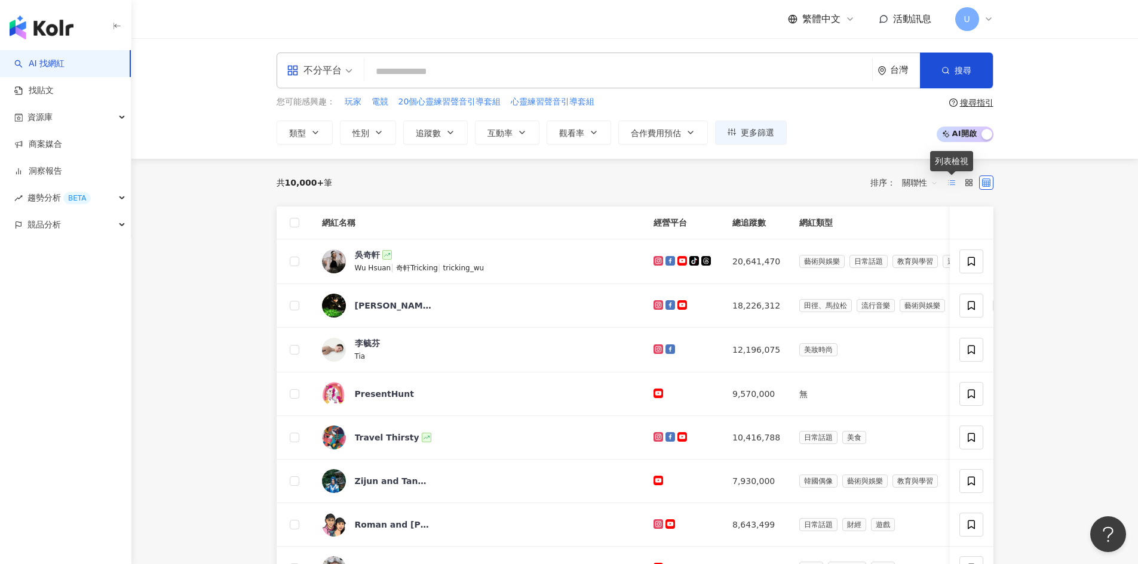
click at [956, 182] on label at bounding box center [951, 183] width 14 height 14
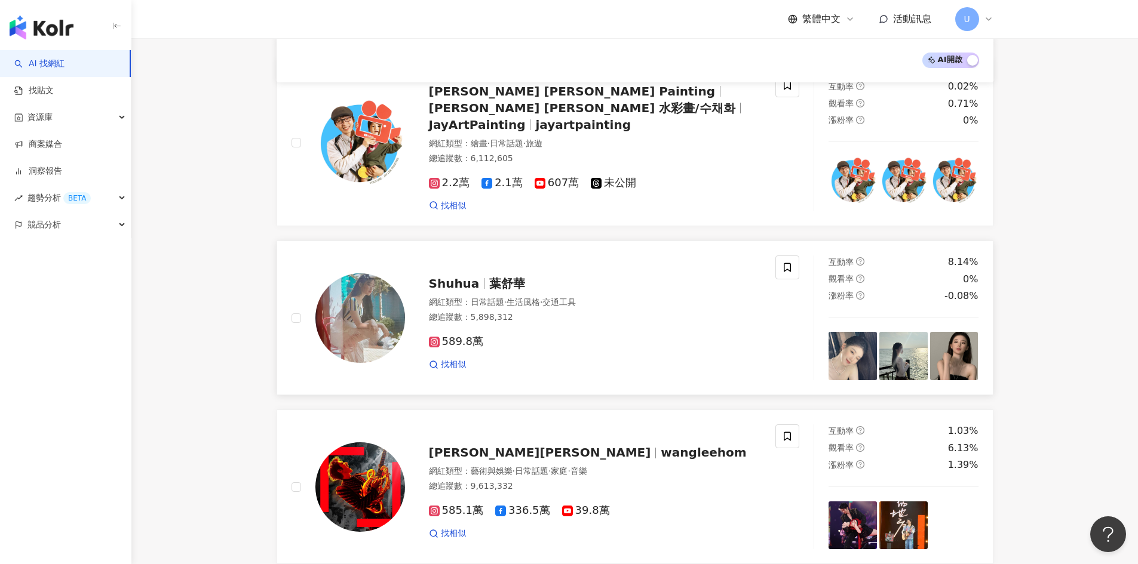
scroll to position [1792, 0]
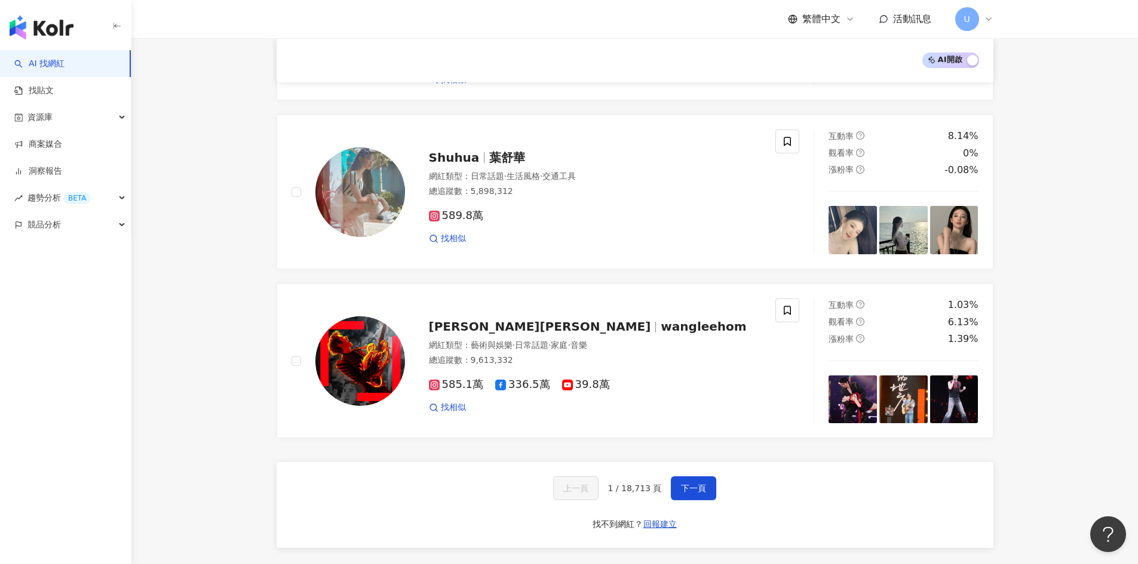
click at [968, 61] on div "button" at bounding box center [972, 62] width 11 height 16
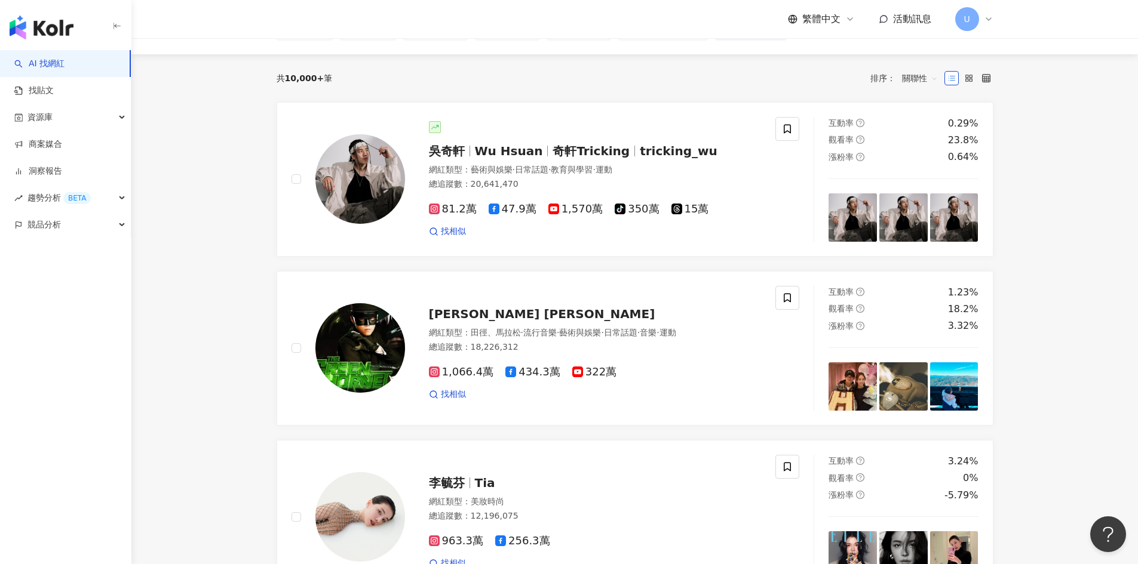
scroll to position [0, 0]
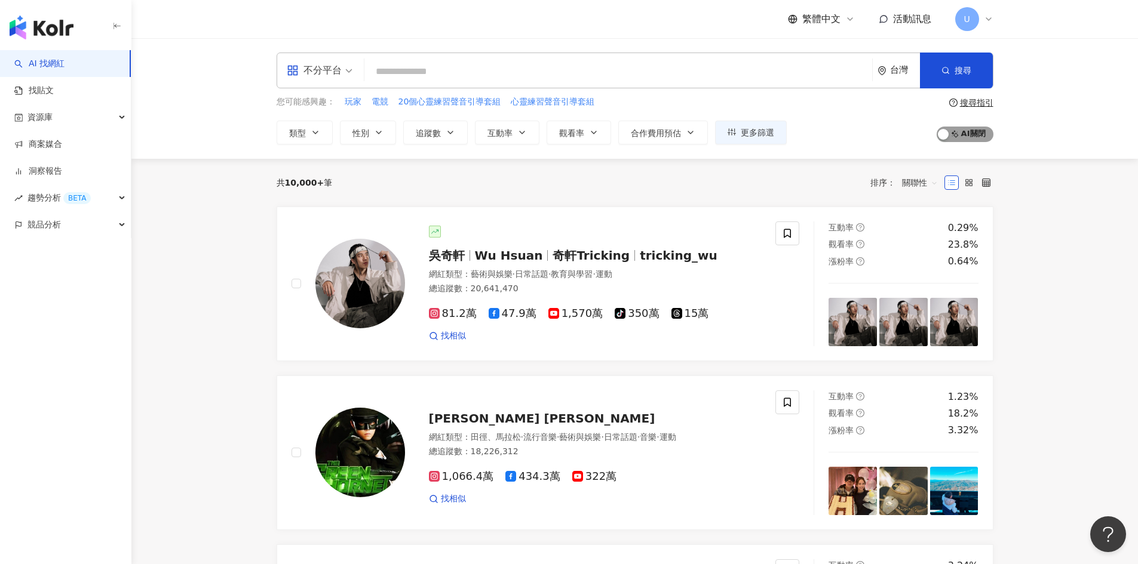
click at [959, 128] on span "AI 開啟 AI 關閉" at bounding box center [965, 135] width 57 height 16
click at [980, 134] on span "AI 開啟 AI 關閉" at bounding box center [965, 135] width 57 height 16
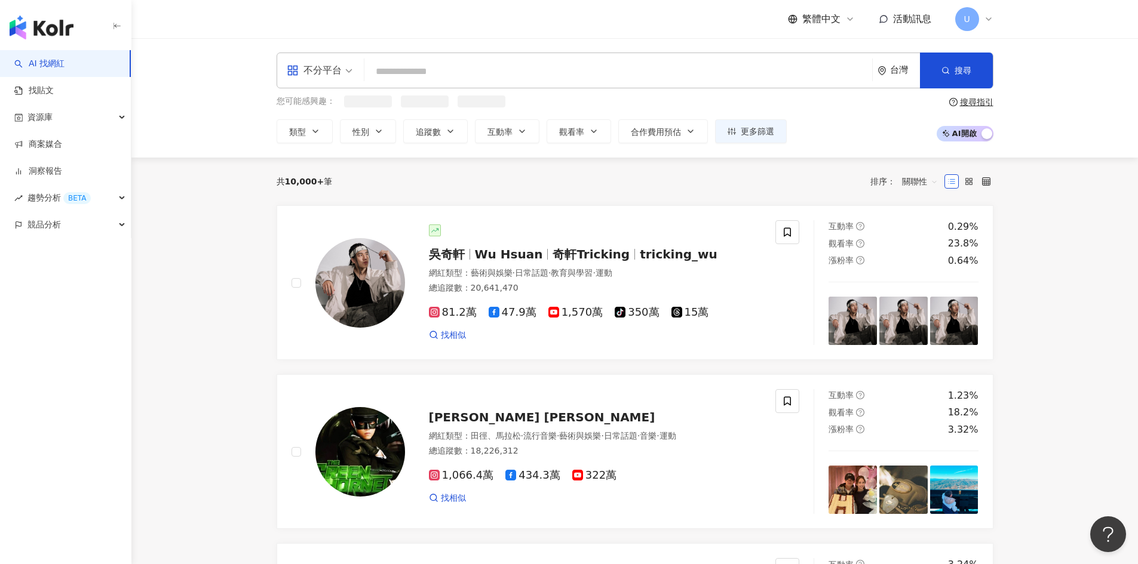
click at [992, 8] on div "U" at bounding box center [974, 19] width 38 height 24
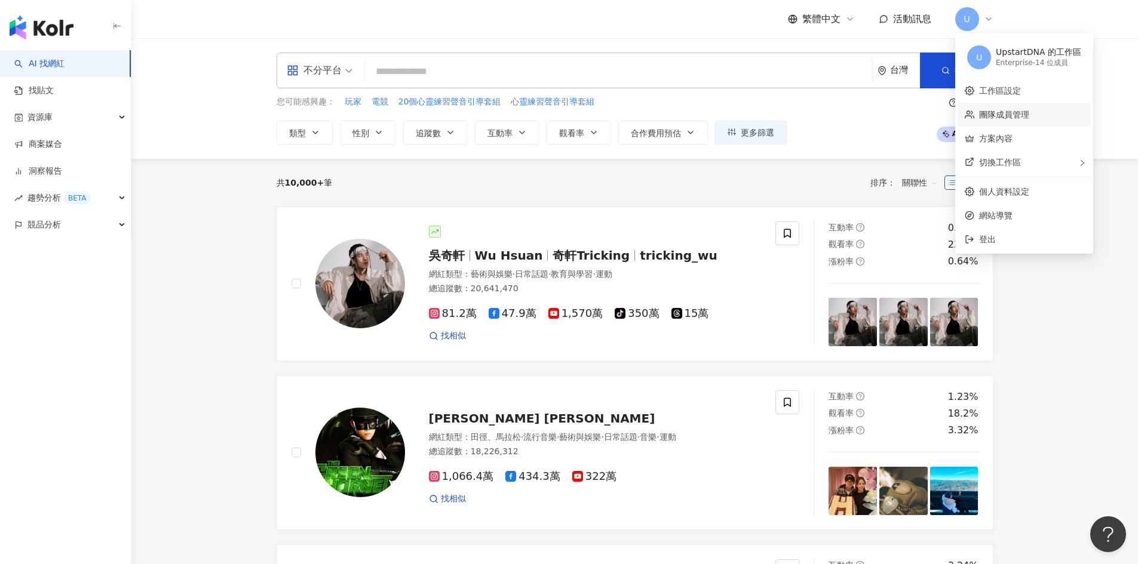
click at [1012, 110] on link "團隊成員管理" at bounding box center [1004, 115] width 50 height 10
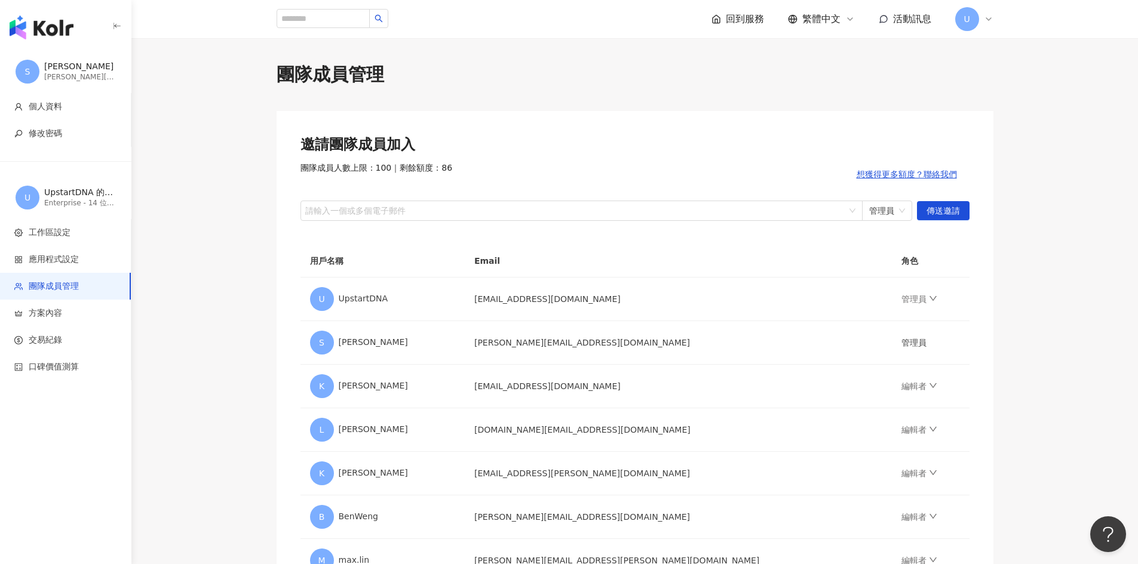
click at [985, 20] on icon at bounding box center [989, 19] width 10 height 10
click at [989, 143] on link "方案內容" at bounding box center [995, 139] width 33 height 10
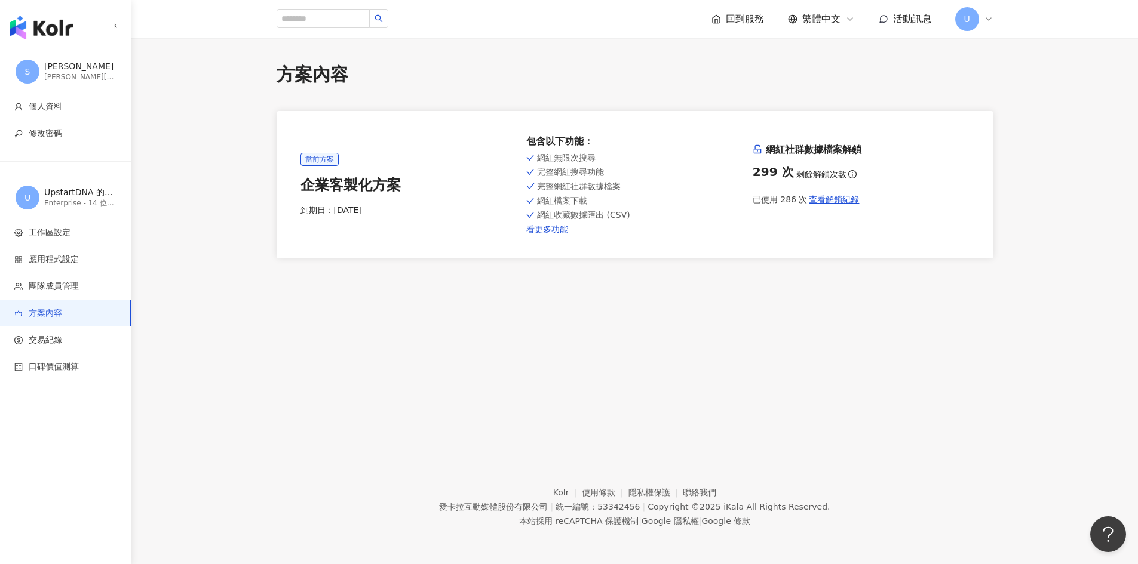
click at [324, 153] on span "當前方案" at bounding box center [319, 159] width 38 height 13
click at [326, 159] on span "當前方案" at bounding box center [319, 159] width 38 height 13
click at [412, 272] on div "方案內容 當前方案 企業客製化方案 到期日： 2025/9/3 包含以下功能 ： 網紅無限次搜尋 完整網紅搜尋功能 完整網紅社群數據檔案 網紅檔案下載 網紅收…" at bounding box center [634, 235] width 1007 height 394
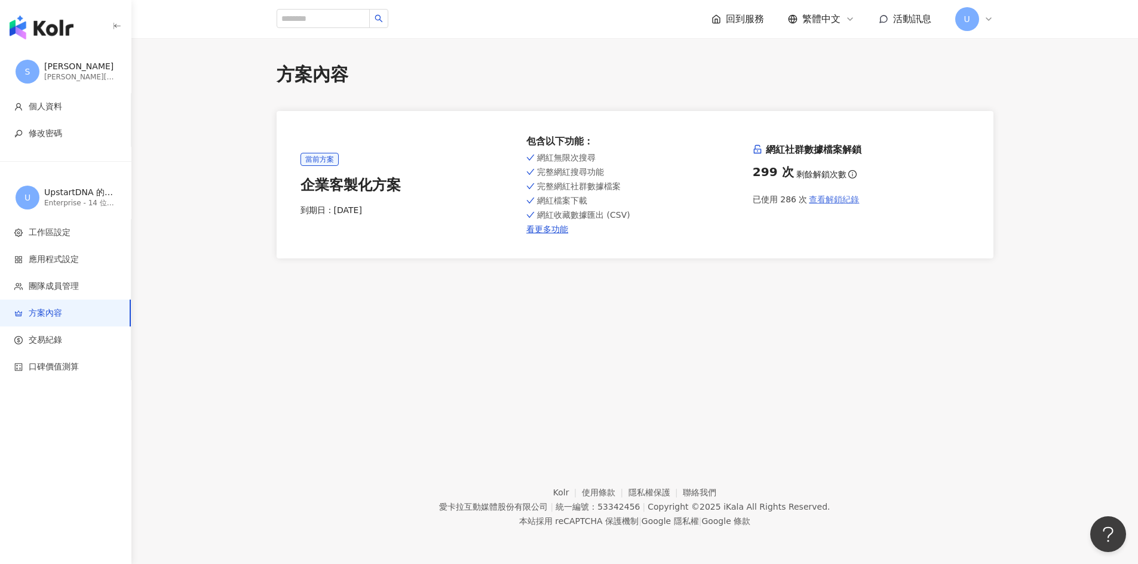
click at [826, 200] on span "查看解鎖紀錄" at bounding box center [834, 200] width 50 height 10
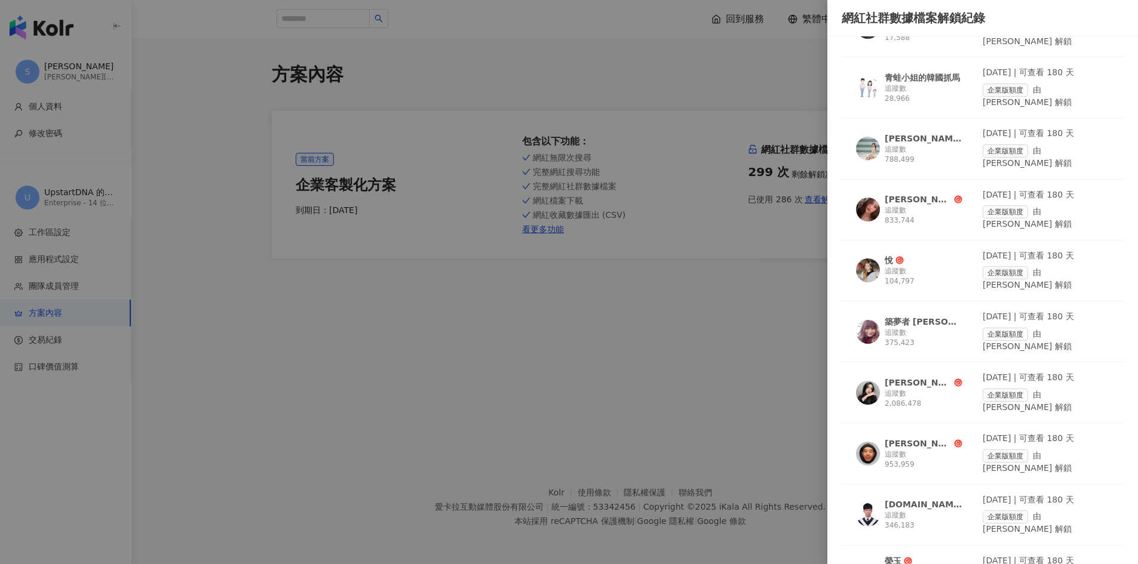
scroll to position [765, 0]
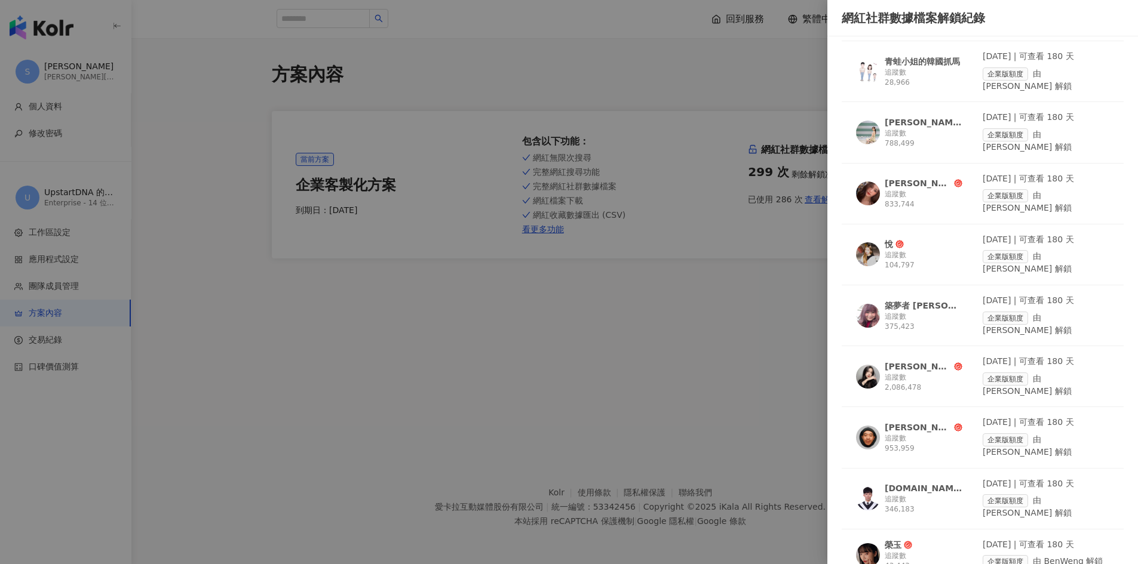
click at [964, 10] on div "網紅社群數據檔案解鎖紀錄" at bounding box center [983, 18] width 282 height 17
copy div "網紅社群數據檔案解鎖紀錄"
click at [608, 274] on div at bounding box center [569, 282] width 1138 height 564
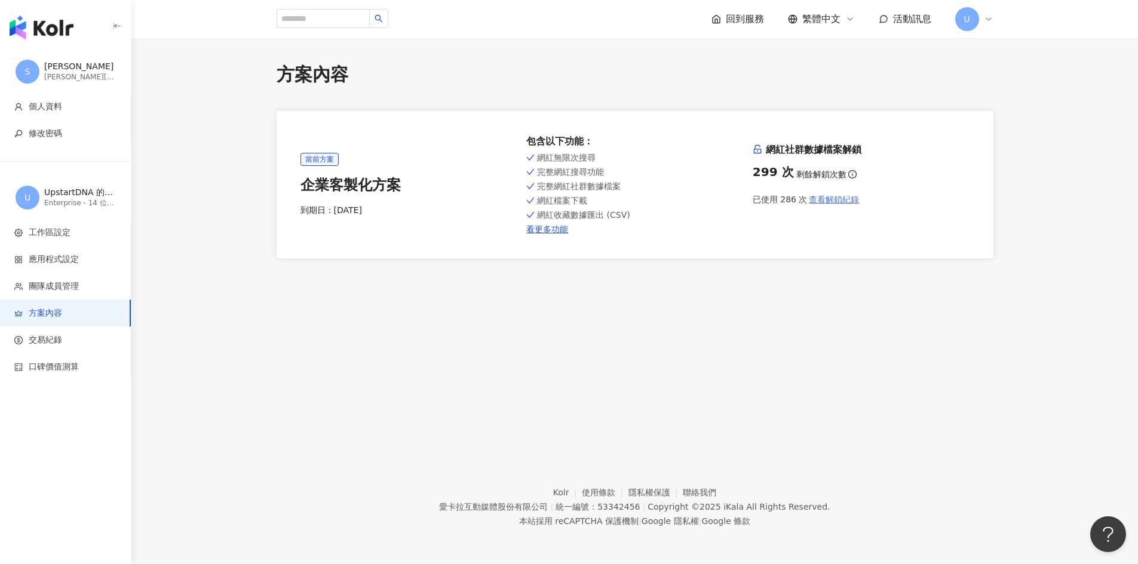
click at [823, 198] on span "查看解鎖紀錄" at bounding box center [834, 200] width 50 height 10
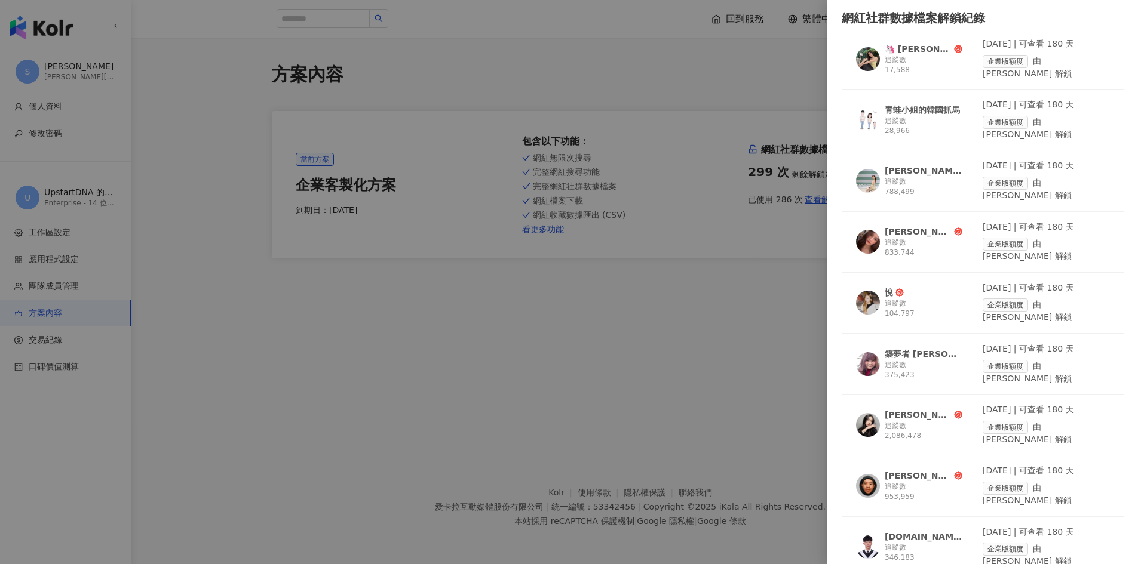
scroll to position [777, 0]
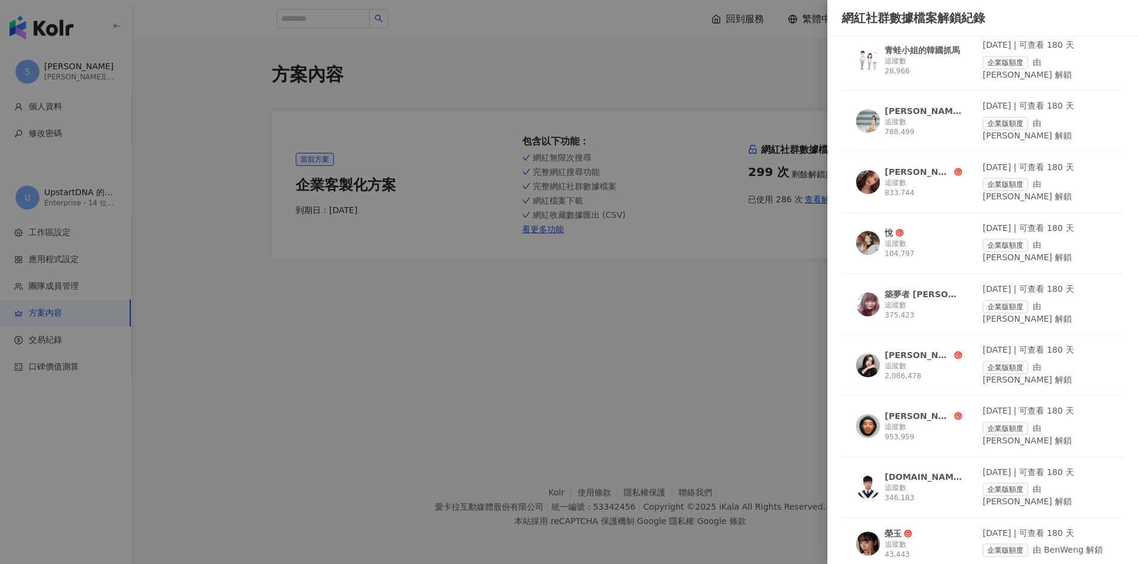
drag, startPoint x: 699, startPoint y: 317, endPoint x: 369, endPoint y: 184, distance: 355.6
click at [699, 317] on div at bounding box center [569, 282] width 1138 height 564
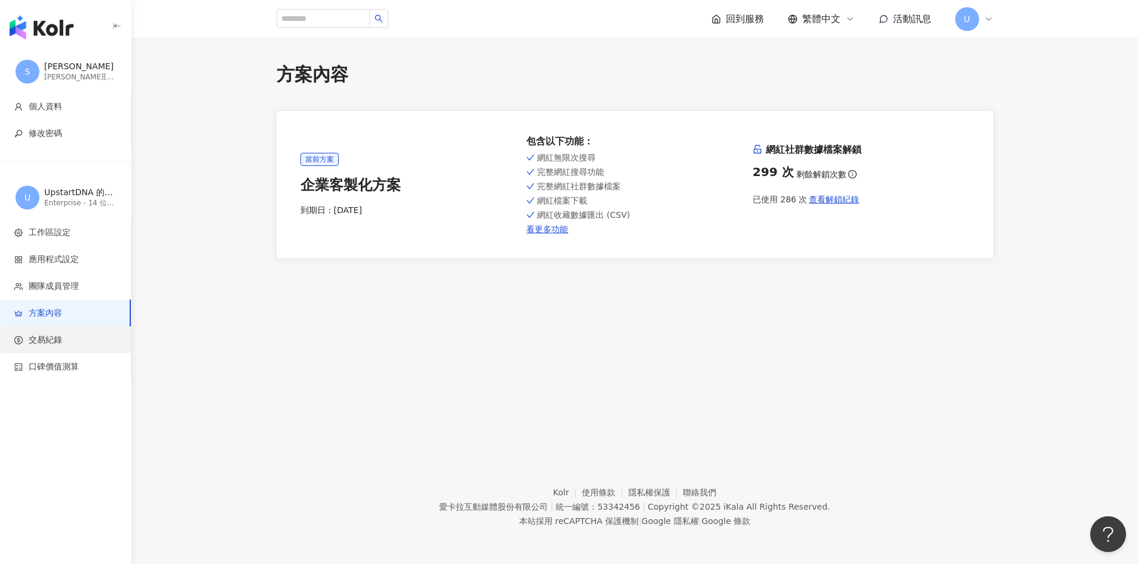
click at [93, 342] on span "交易紀錄" at bounding box center [67, 341] width 107 height 12
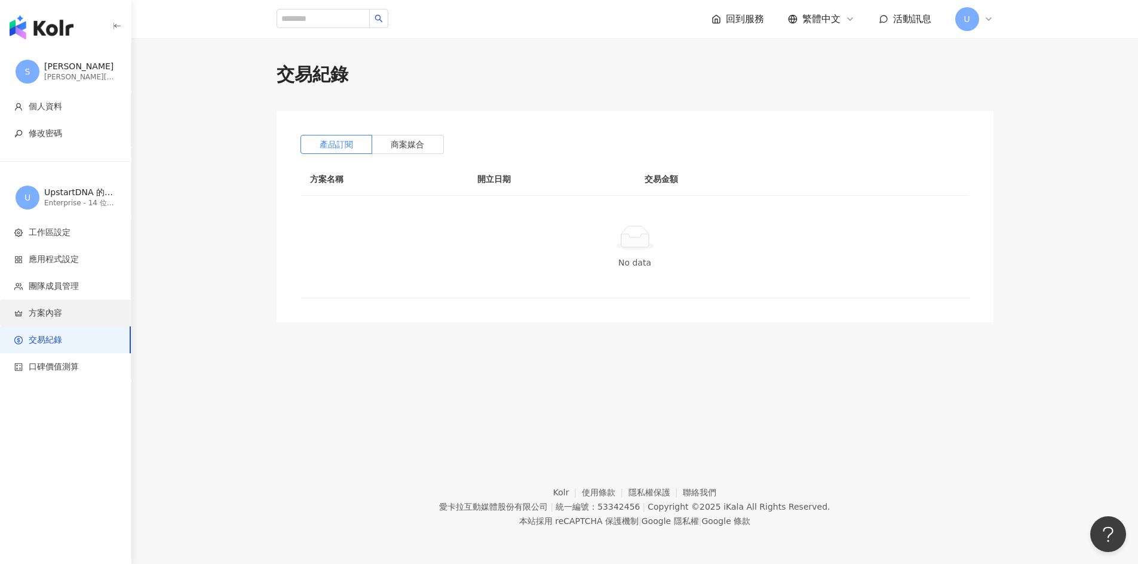
click at [87, 318] on span "方案內容" at bounding box center [67, 314] width 107 height 12
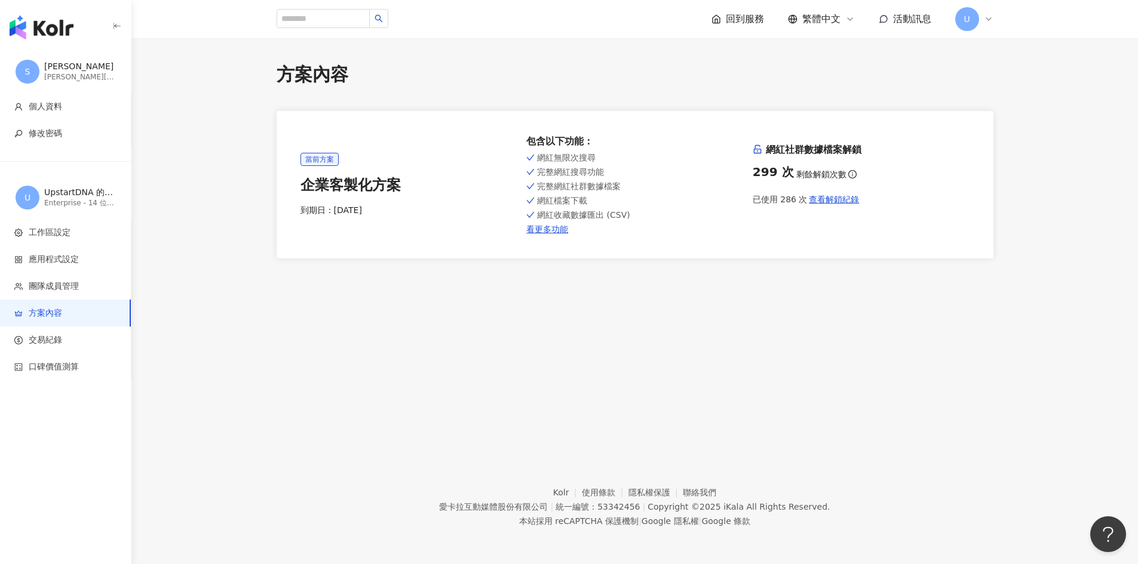
click at [557, 196] on span "網紅檔案下載" at bounding box center [562, 201] width 50 height 10
click at [587, 178] on div "網紅無限次搜尋 完整網紅搜尋功能 完整網紅社群數據檔案 網紅檔案下載 網紅收藏數據匯出 (CSV) 看更多功能" at bounding box center [634, 193] width 217 height 84
click at [587, 180] on div "網紅無限次搜尋 完整網紅搜尋功能 完整網紅社群數據檔案 網紅檔案下載 網紅收藏數據匯出 (CSV) 看更多功能" at bounding box center [634, 193] width 217 height 84
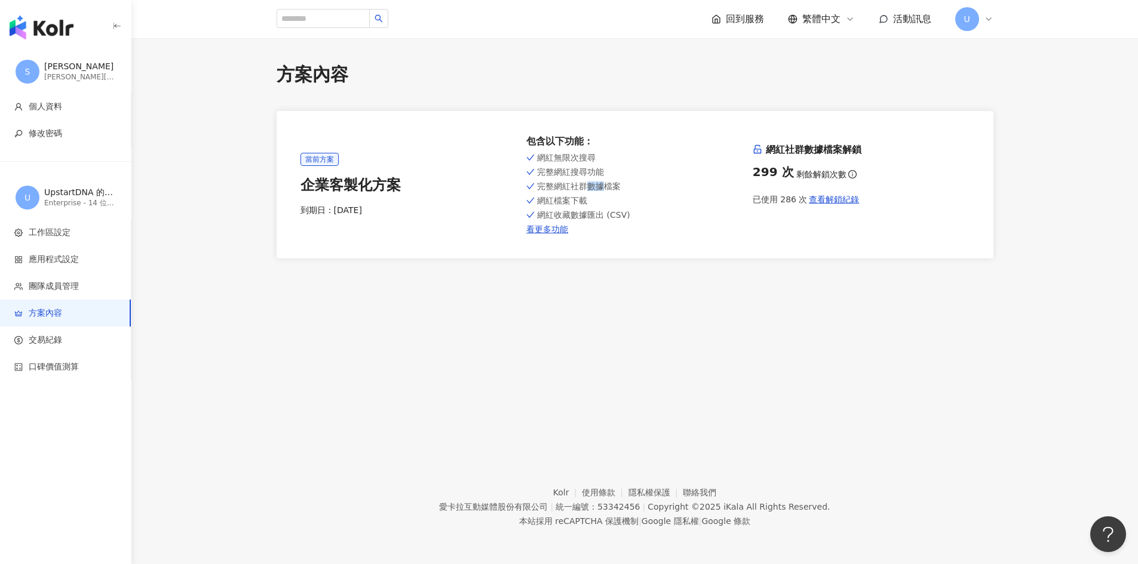
click at [587, 180] on div "網紅無限次搜尋 完整網紅搜尋功能 完整網紅社群數據檔案 網紅檔案下載 網紅收藏數據匯出 (CSV) 看更多功能" at bounding box center [634, 193] width 217 height 84
click at [589, 156] on span "網紅無限次搜尋" at bounding box center [566, 158] width 59 height 10
click at [546, 229] on link "看更多功能" at bounding box center [634, 230] width 217 height 10
click at [498, 303] on div "方案內容 當前方案 企業客製化方案 到期日： 2025/9/3 包含以下功能 ： 網紅無限次搜尋 完整網紅搜尋功能 完整網紅社群數據檔案 網紅檔案下載 網紅收…" at bounding box center [634, 235] width 1007 height 394
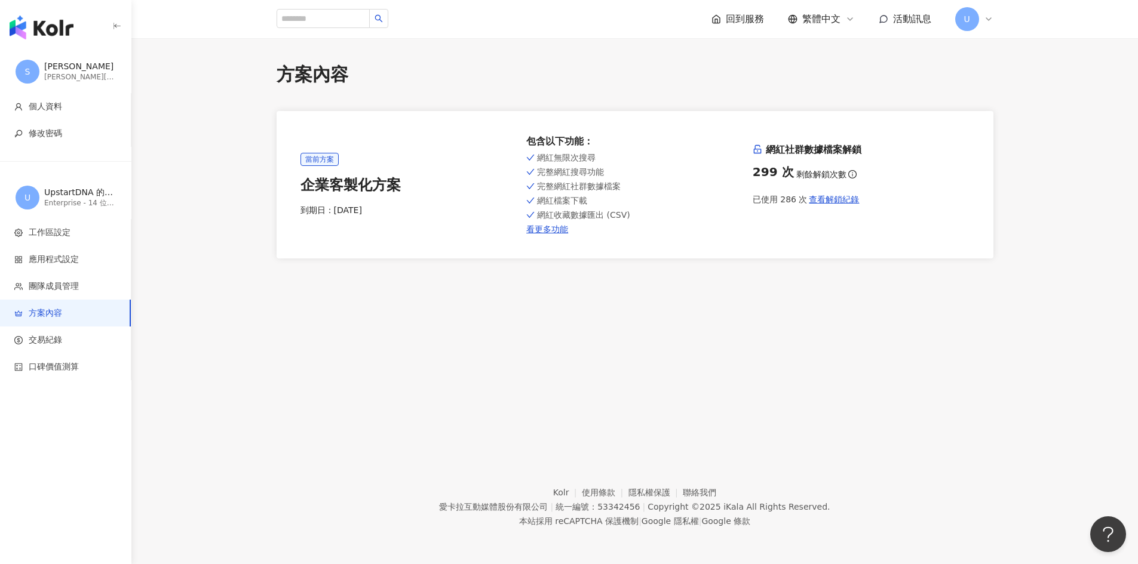
click at [577, 174] on span "完整網紅搜尋功能" at bounding box center [570, 172] width 67 height 10
click at [560, 190] on span "完整網紅社群數據檔案" at bounding box center [579, 187] width 84 height 10
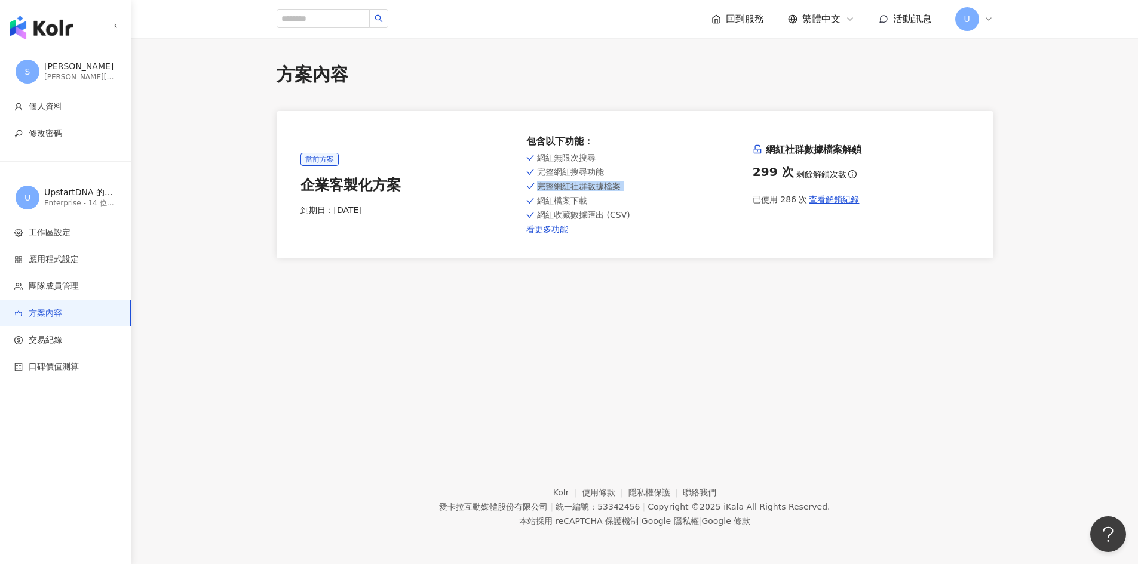
click at [560, 190] on span "完整網紅社群數據檔案" at bounding box center [579, 187] width 84 height 10
click at [574, 170] on span "完整網紅搜尋功能" at bounding box center [570, 172] width 67 height 10
click at [570, 180] on div "網紅無限次搜尋 完整網紅搜尋功能 完整網紅社群數據檔案 網紅檔案下載 網紅收藏數據匯出 (CSV) 看更多功能" at bounding box center [634, 193] width 217 height 84
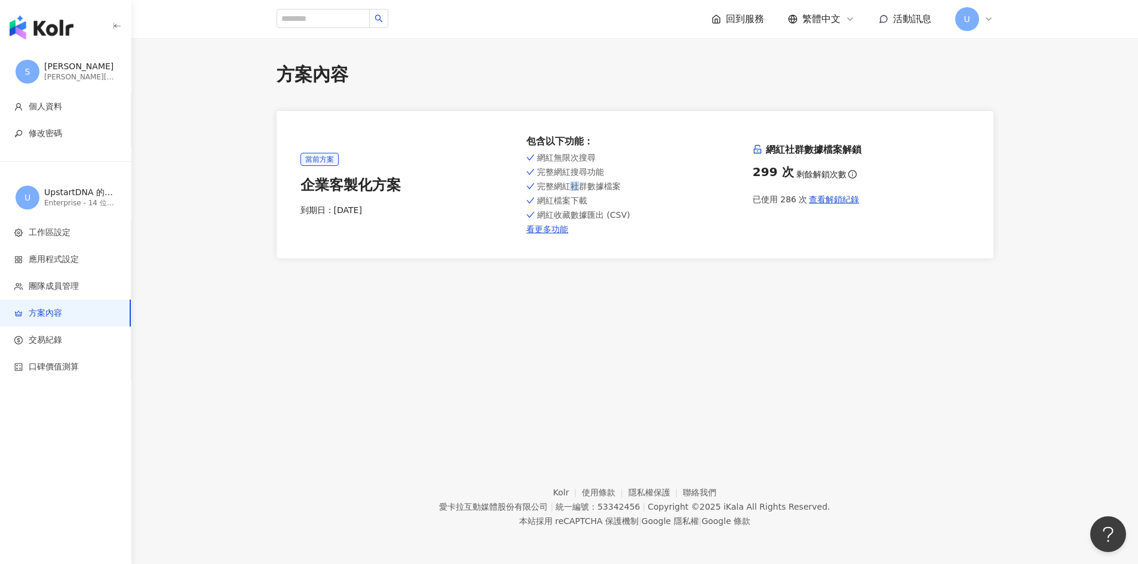
click at [570, 180] on div "網紅無限次搜尋 完整網紅搜尋功能 完整網紅社群數據檔案 網紅檔案下載 網紅收藏數據匯出 (CSV) 看更多功能" at bounding box center [634, 193] width 217 height 84
click at [556, 200] on span "網紅檔案下載" at bounding box center [562, 201] width 50 height 10
click at [588, 215] on span "網紅收藏數據匯出 (CSV)" at bounding box center [583, 215] width 93 height 10
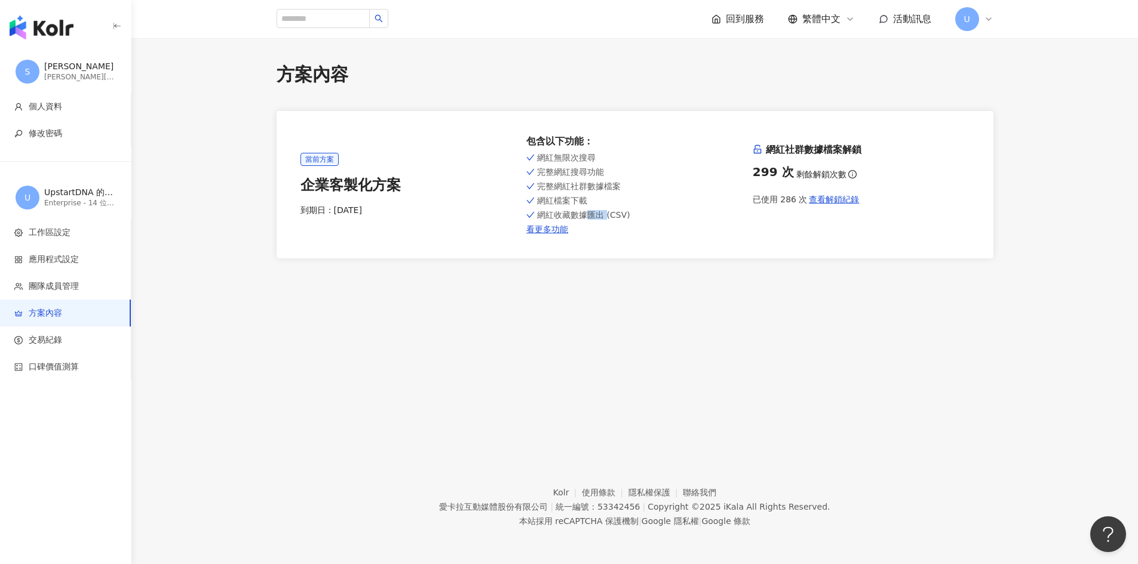
click at [588, 215] on span "網紅收藏數據匯出 (CSV)" at bounding box center [583, 215] width 93 height 10
click at [556, 290] on div "方案內容 當前方案 企業客製化方案 到期日： 2025/9/3 包含以下功能 ： 網紅無限次搜尋 完整網紅搜尋功能 完整網紅社群數據檔案 網紅檔案下載 網紅收…" at bounding box center [634, 235] width 1007 height 394
click at [45, 13] on div "button" at bounding box center [65, 25] width 131 height 50
click at [50, 29] on img "button" at bounding box center [42, 28] width 64 height 24
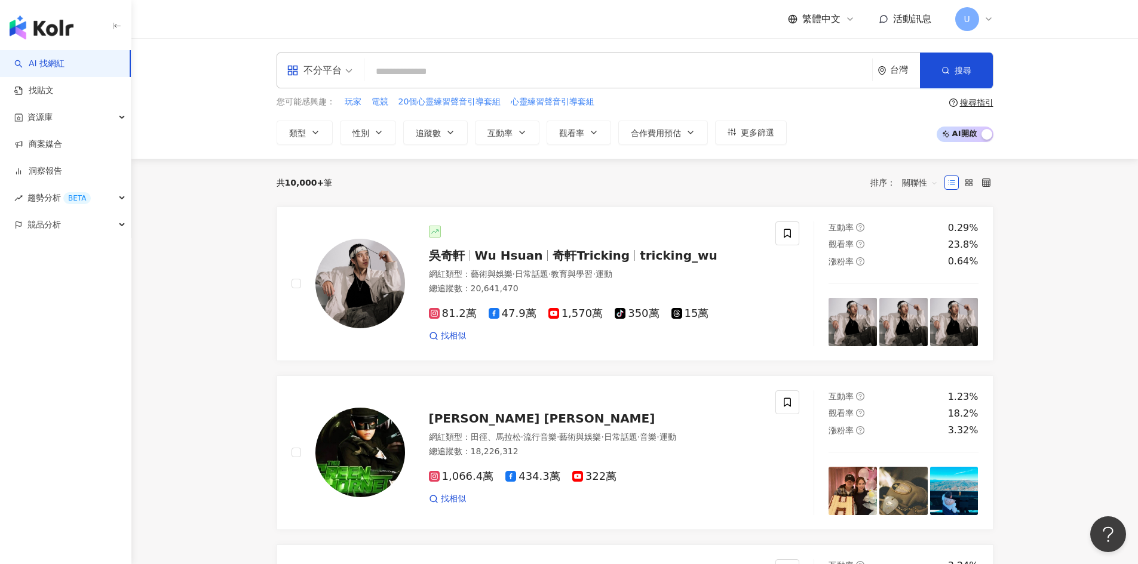
drag, startPoint x: 985, startPoint y: 182, endPoint x: 961, endPoint y: 189, distance: 25.5
click at [986, 182] on icon at bounding box center [986, 183] width 8 height 8
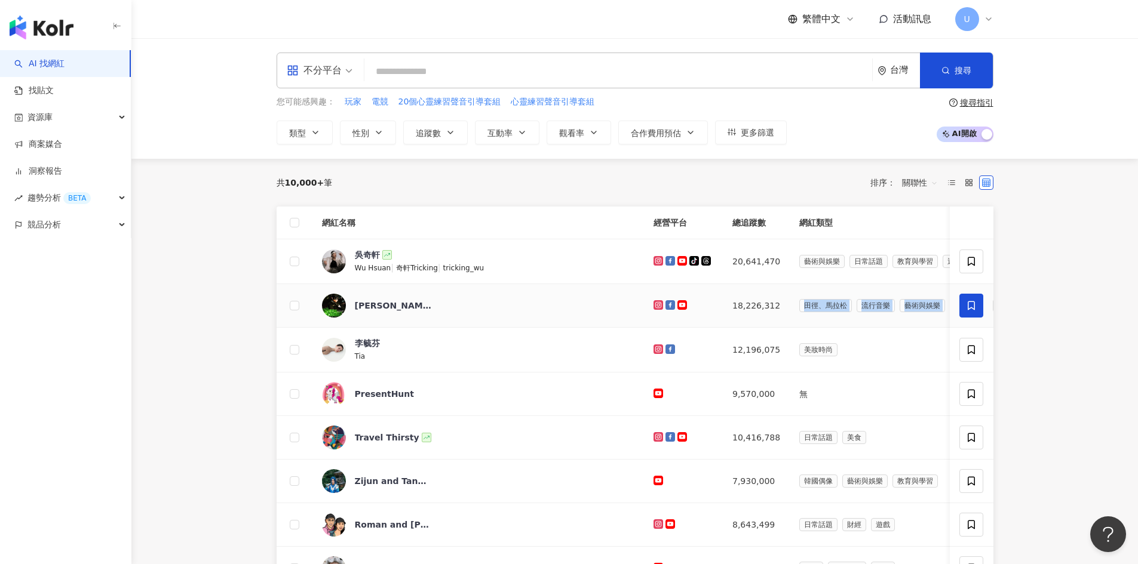
drag, startPoint x: 699, startPoint y: 303, endPoint x: 977, endPoint y: 312, distance: 277.9
click at [977, 312] on tr "Jay Chou 周杰倫 18,226,312 田徑、馬拉松 流行音樂 藝術與娛樂 日常話題 音樂 運動 1.23% 3.32% 18.2% 找相似" at bounding box center [802, 306] width 1051 height 44
click at [1075, 324] on main "不分平台 台灣 搜尋 您可能感興趣： 玩家 電競 20個心靈練習聲音引導套組 心靈練習聲音引導套組 類型 性別 追蹤數 互動率 觀看率 合作費用預估 更多篩選…" at bounding box center [634, 556] width 1007 height 1037
click at [407, 78] on input "search" at bounding box center [618, 71] width 498 height 23
click at [315, 125] on button "類型" at bounding box center [305, 133] width 56 height 24
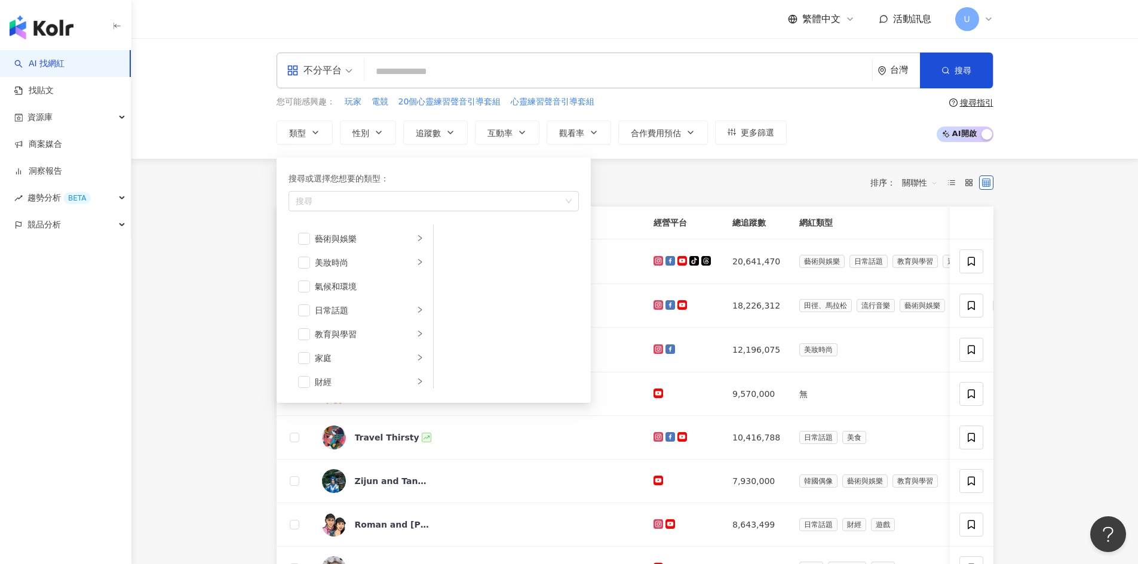
click at [372, 115] on div "您可能感興趣： 玩家 電競 20個心靈練習聲音引導套組 心靈練習聲音引導套組 類型 搜尋或選擇您想要的類型： 搜尋 藝術與娛樂 美妝時尚 氣候和環境 日常話題…" at bounding box center [532, 120] width 510 height 49
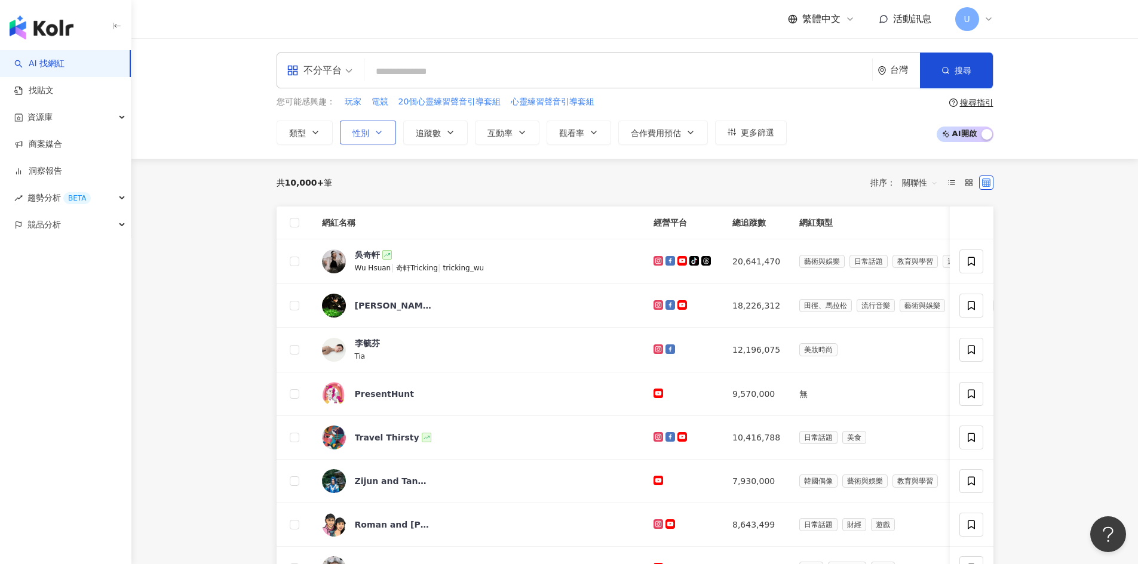
click at [370, 127] on button "性別" at bounding box center [368, 133] width 56 height 24
click at [428, 131] on span "追蹤數" at bounding box center [428, 133] width 25 height 10
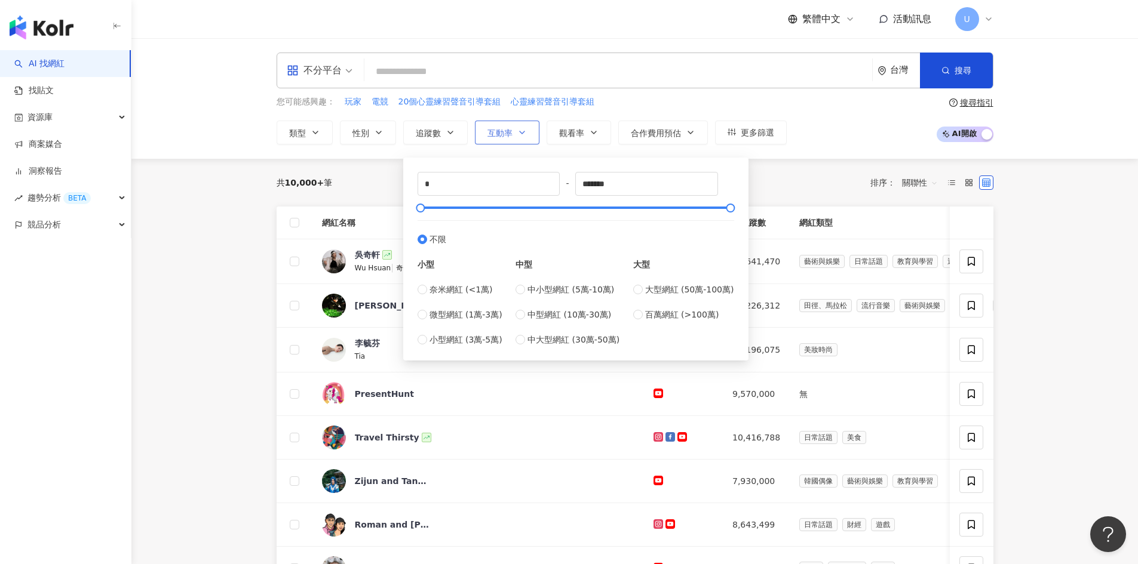
click at [498, 133] on span "互動率" at bounding box center [499, 133] width 25 height 10
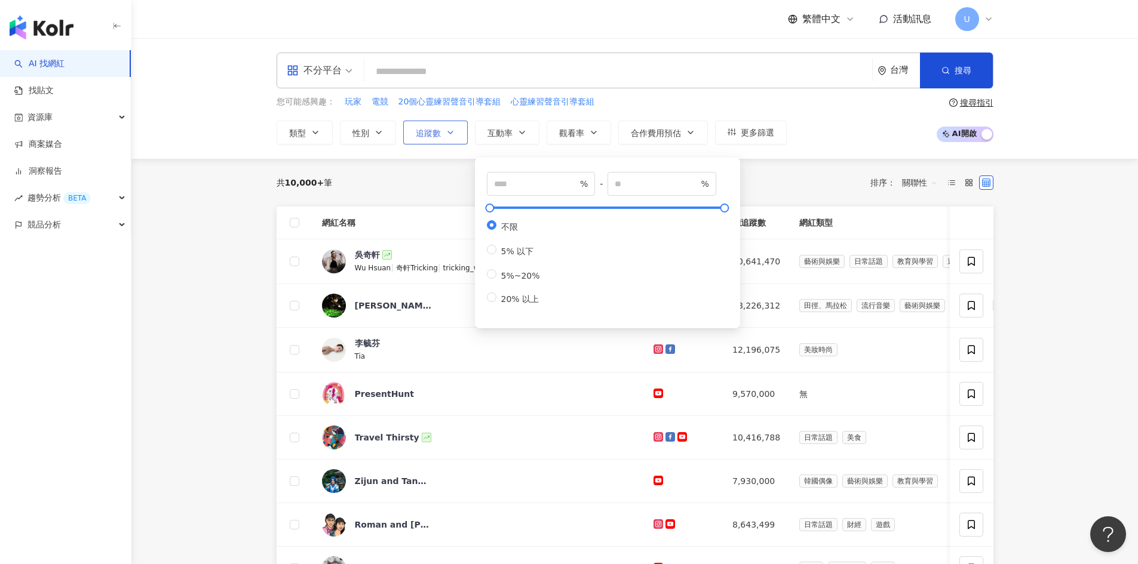
click at [439, 130] on span "追蹤數" at bounding box center [428, 133] width 25 height 10
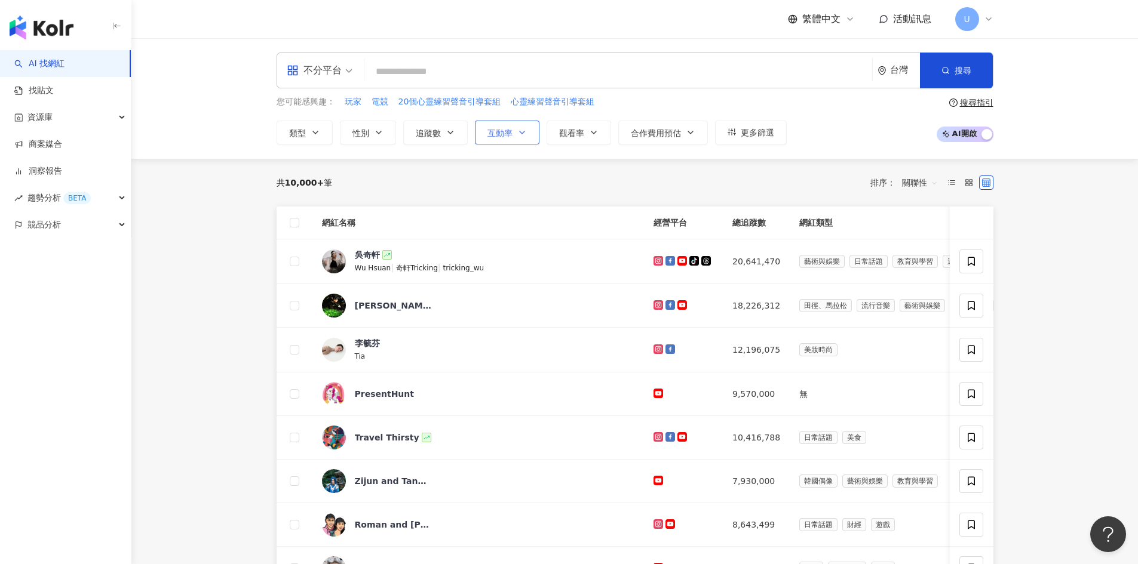
click at [484, 131] on button "互動率" at bounding box center [507, 133] width 65 height 24
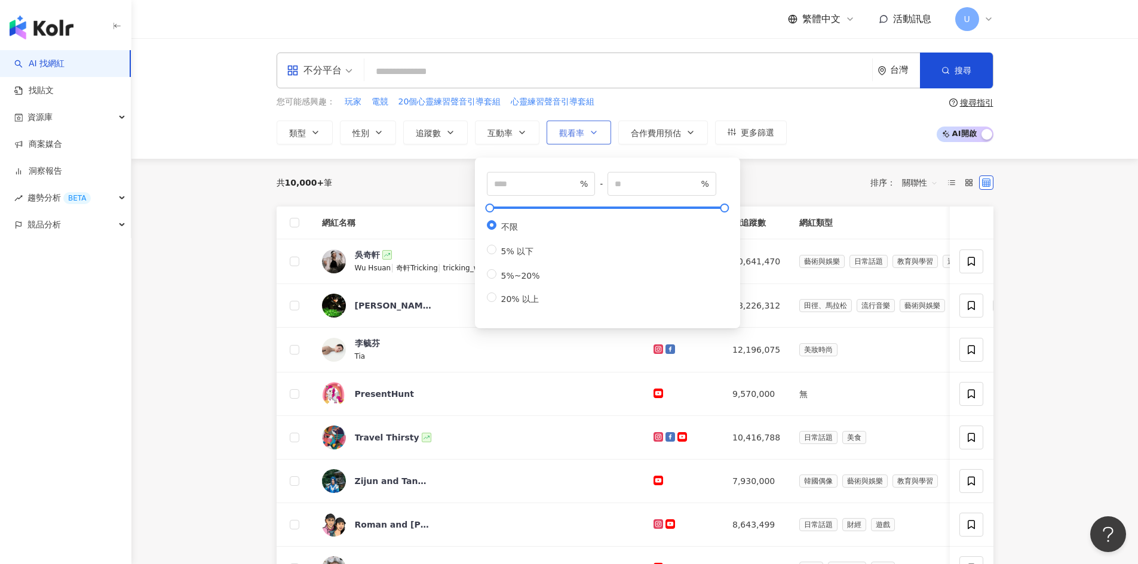
click at [566, 125] on button "觀看率" at bounding box center [579, 133] width 65 height 24
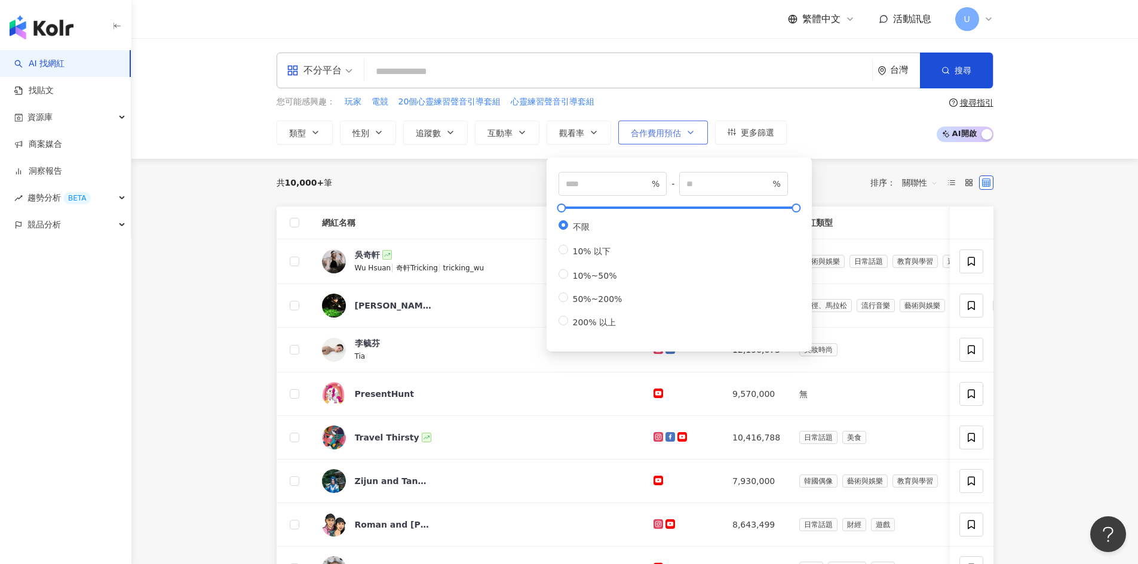
click at [659, 123] on button "合作費用預估" at bounding box center [663, 133] width 90 height 24
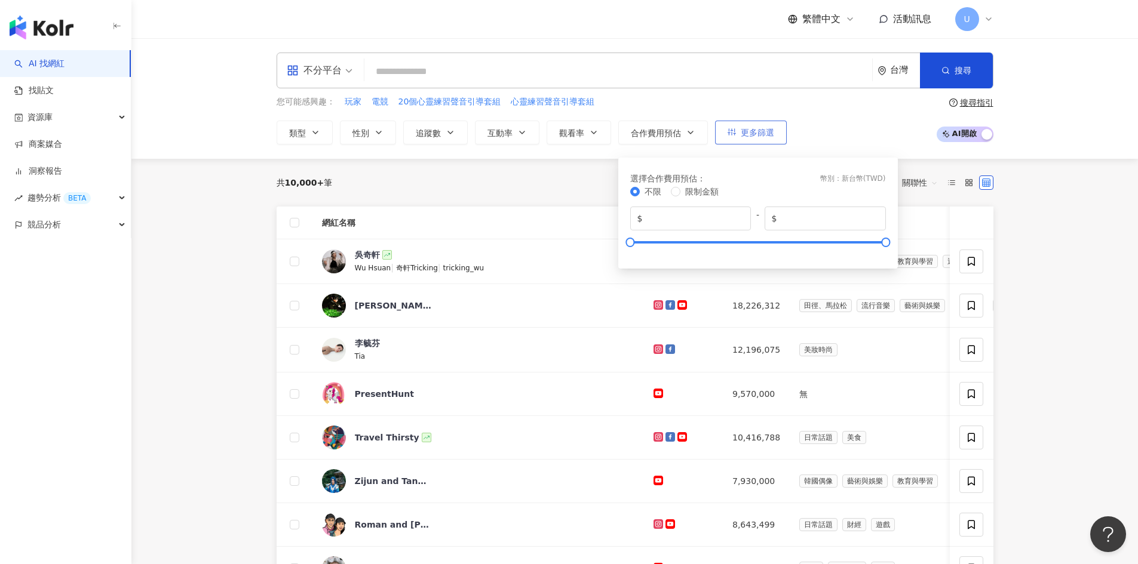
click at [766, 128] on span "更多篩選" at bounding box center [757, 133] width 33 height 10
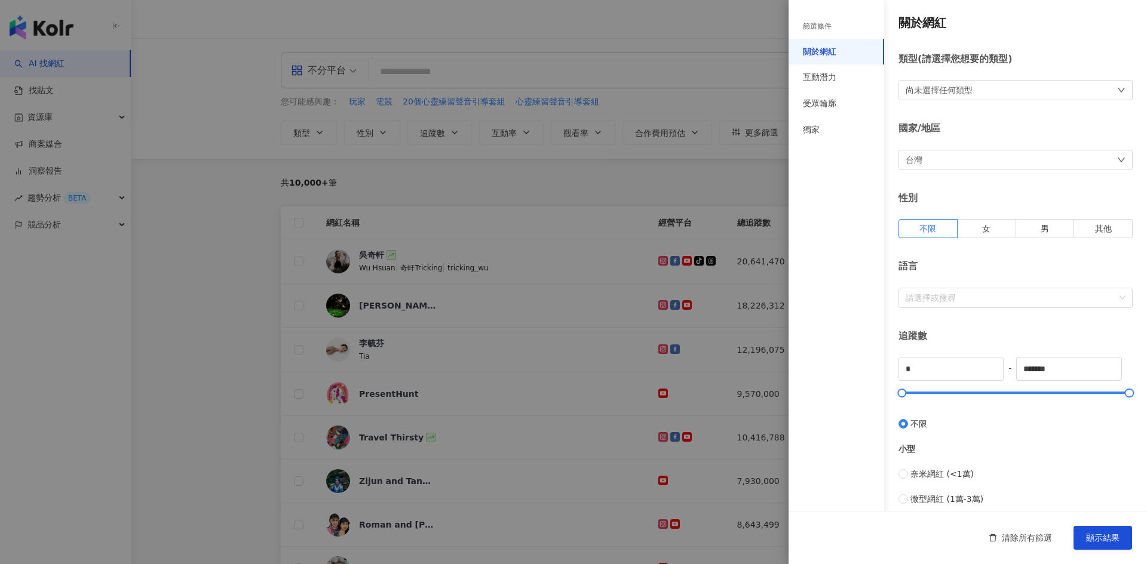
click at [713, 171] on div at bounding box center [573, 282] width 1147 height 564
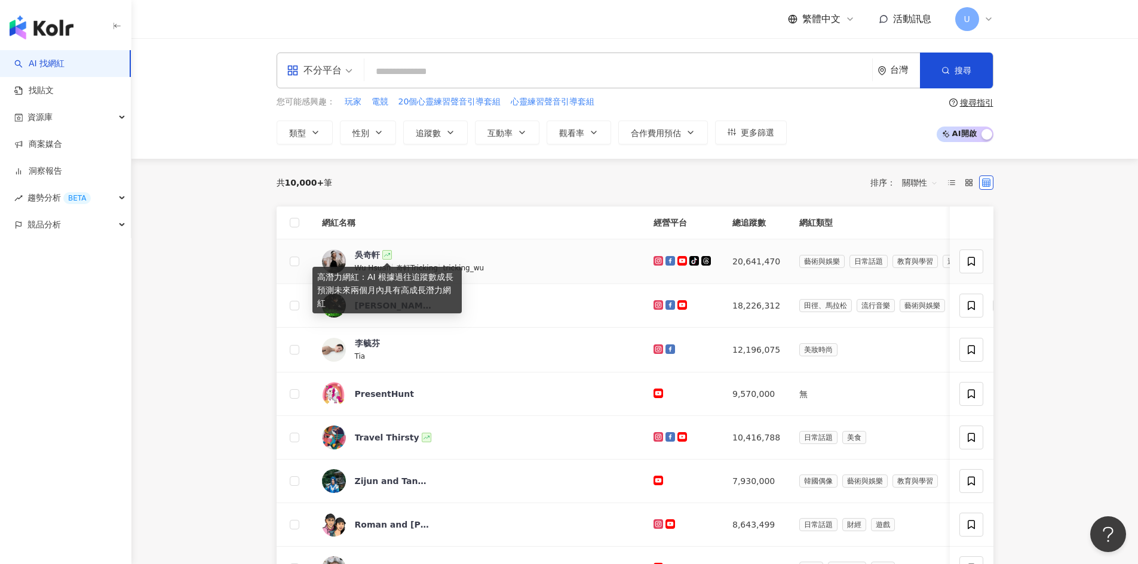
click at [388, 257] on icon at bounding box center [387, 255] width 6 height 6
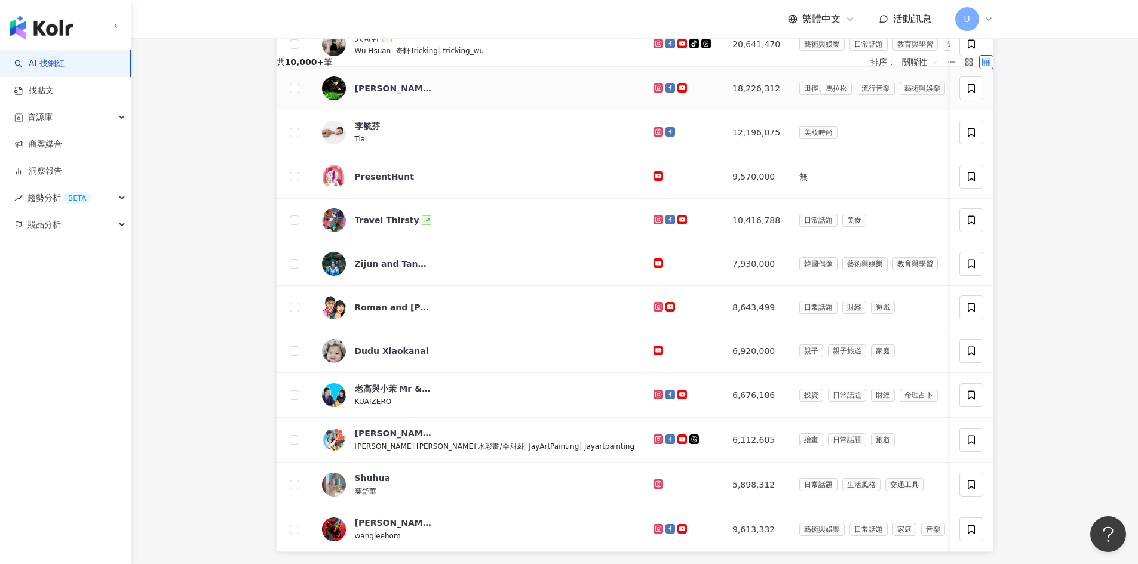
scroll to position [239, 0]
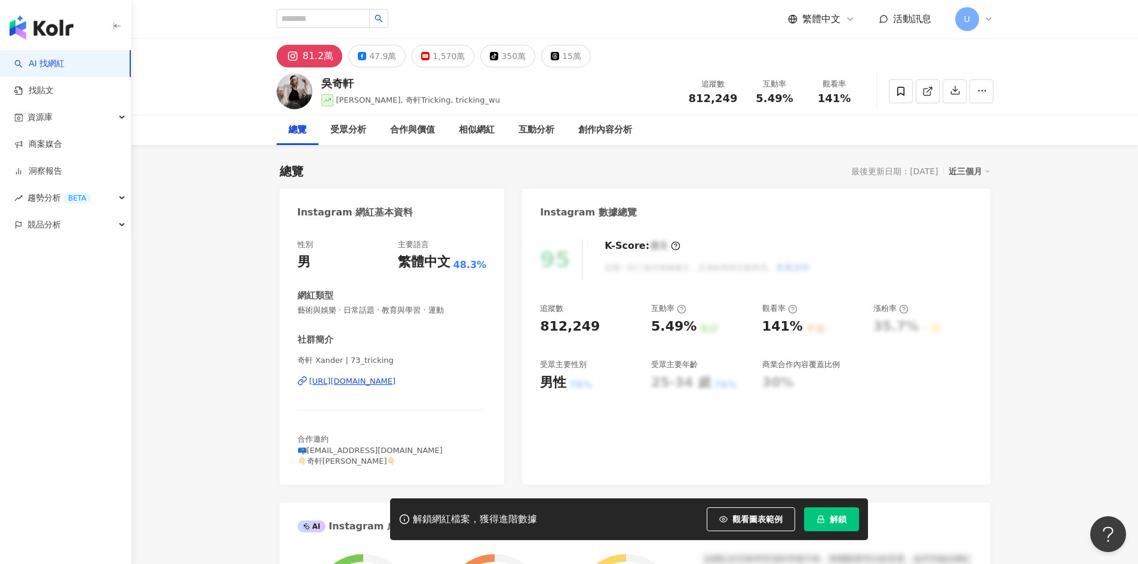
click at [396, 377] on div "[URL][DOMAIN_NAME]" at bounding box center [352, 381] width 87 height 11
